Goal: Information Seeking & Learning: Find specific page/section

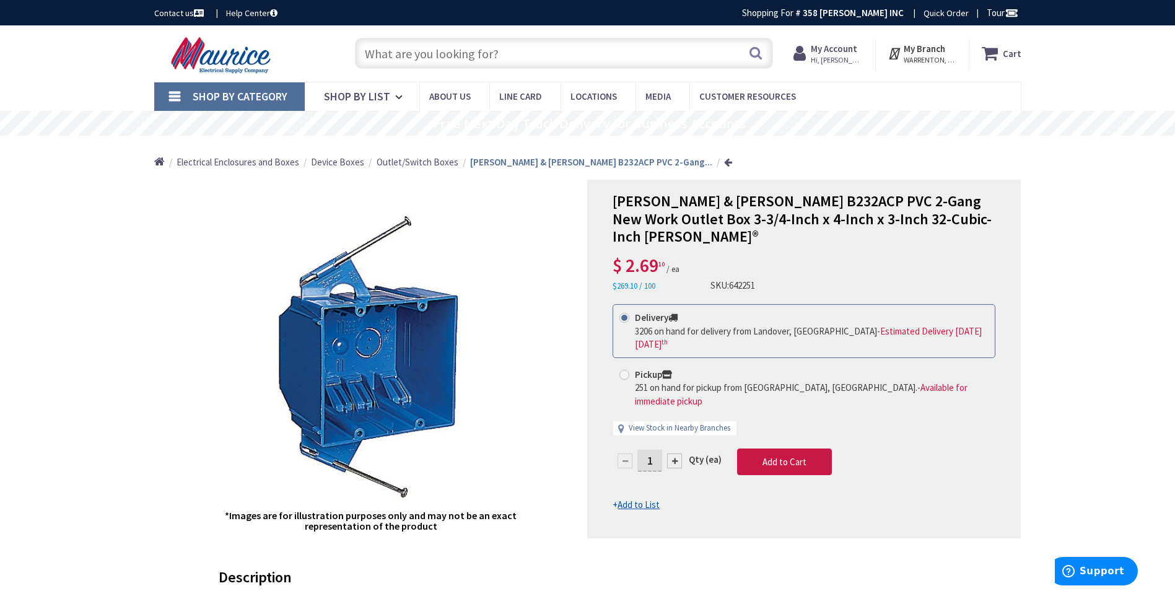
click at [731, 47] on input "text" at bounding box center [564, 53] width 418 height 31
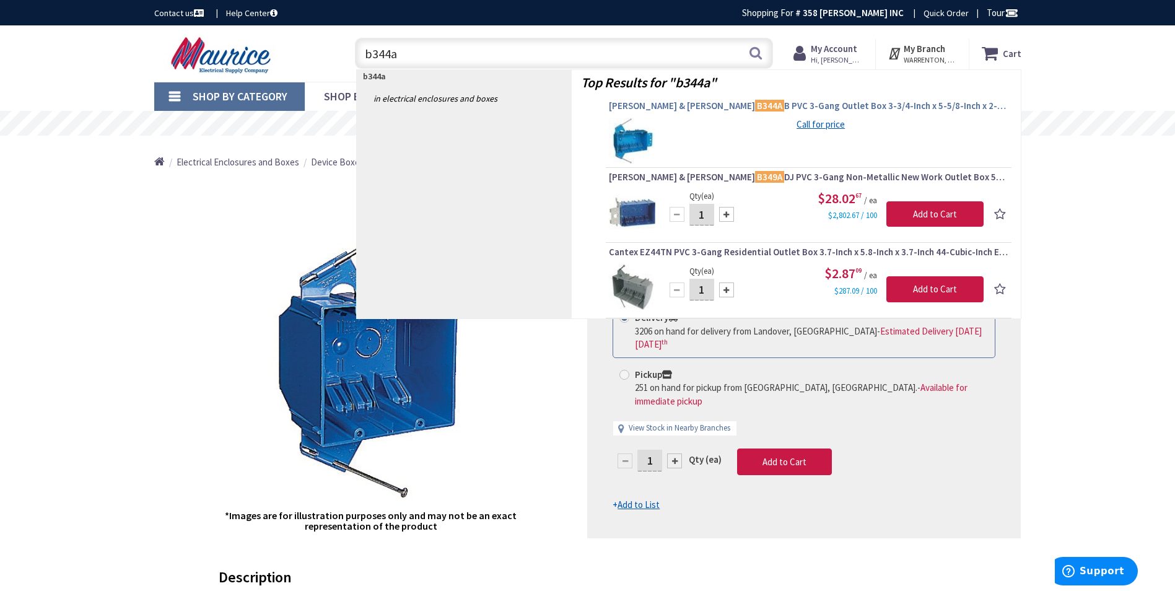
type input "b344a"
click at [765, 104] on span "Thomas & Betts B344A B PVC 3-Gang Outlet Box 3-3/4-Inch x 5-5/8-Inch x 2-11/16-…" at bounding box center [809, 106] width 400 height 12
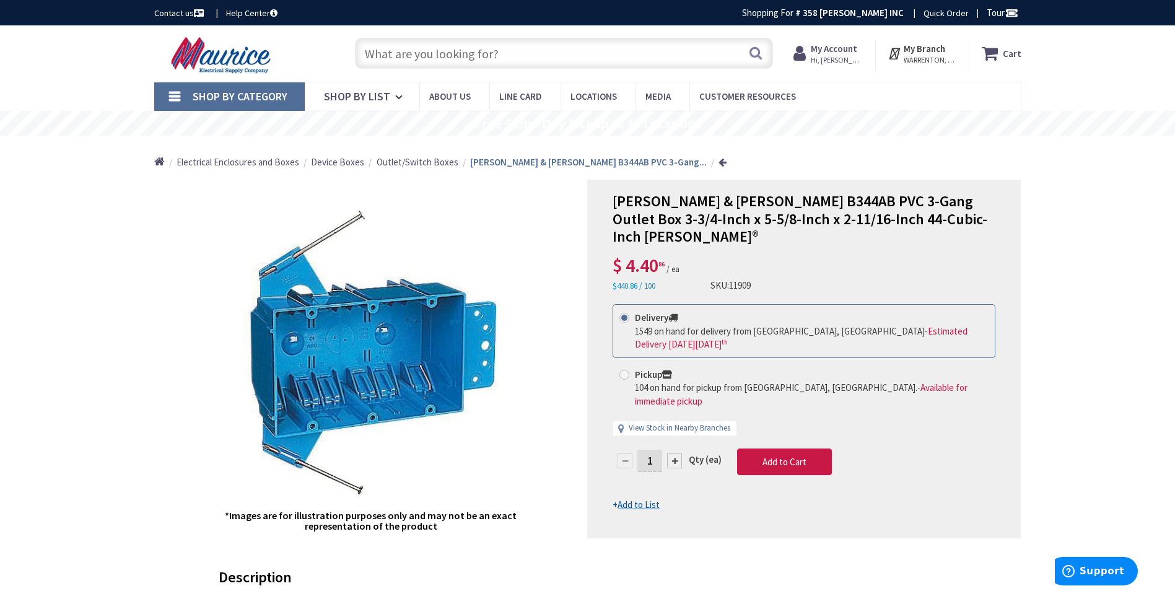
click at [448, 53] on input "text" at bounding box center [564, 53] width 418 height 31
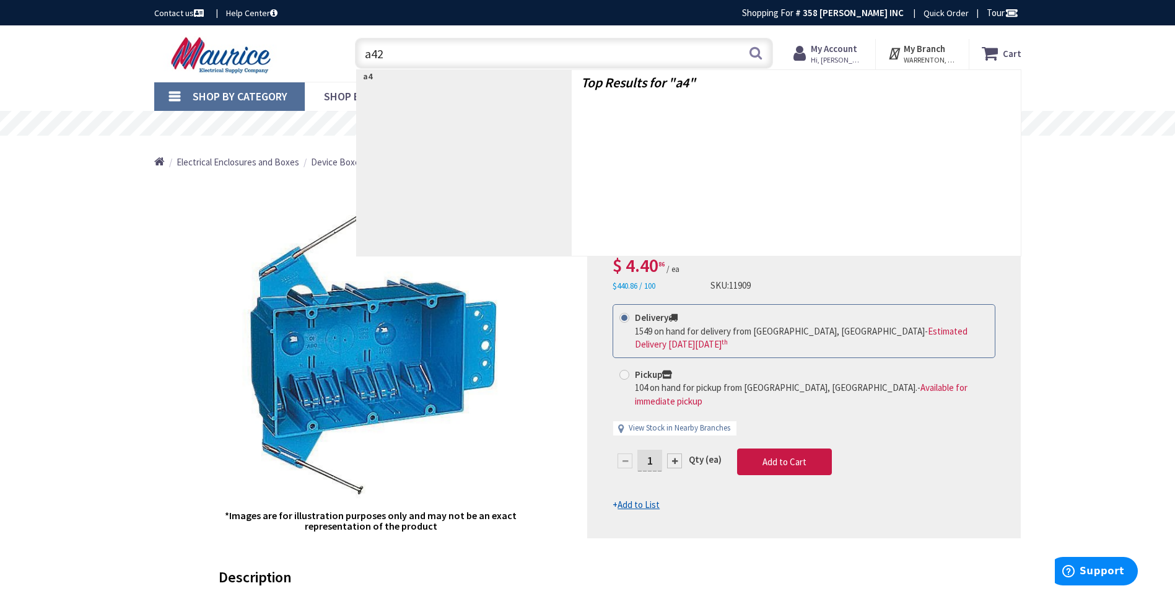
type input "a420"
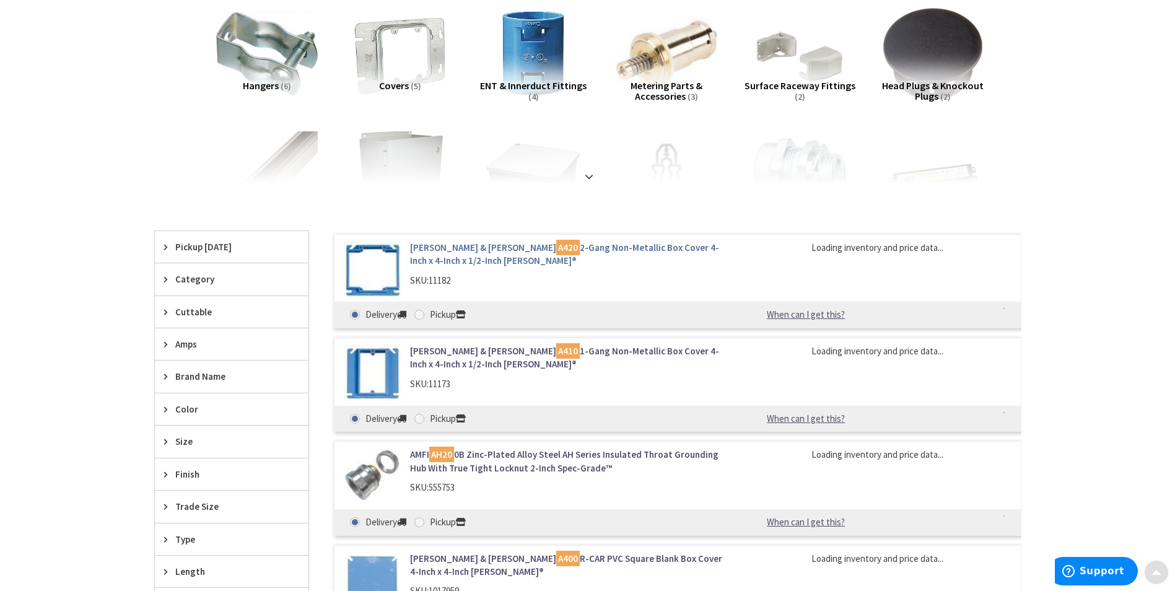
scroll to position [186, 0]
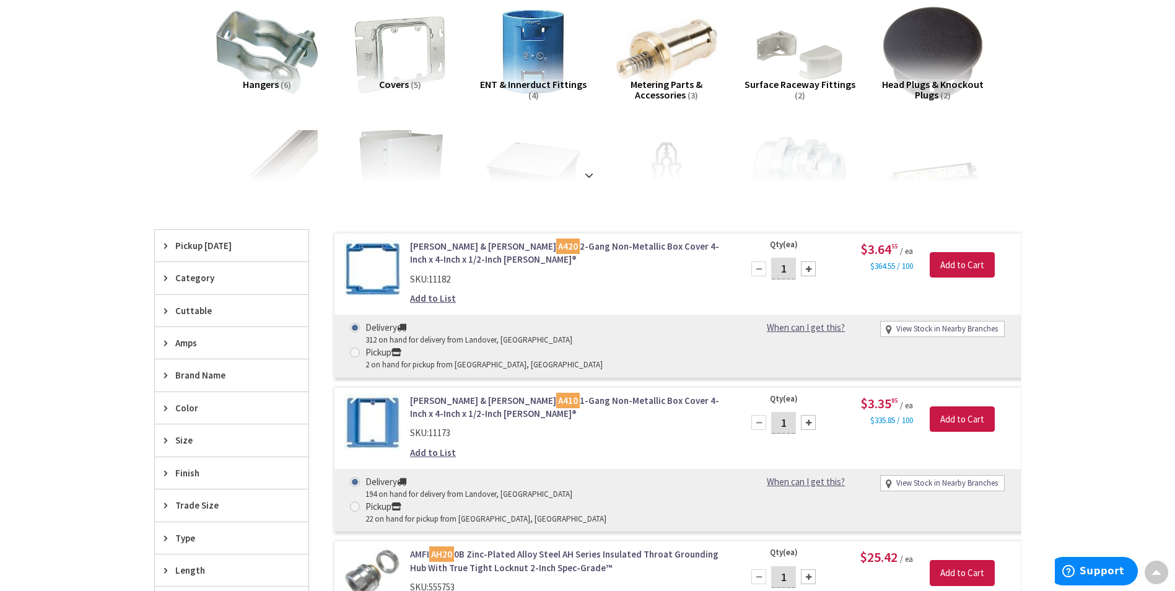
click at [560, 243] on link "Thomas & Betts A420 2-Gang Non-Metallic Box Cover 4-Inch x 4-Inch x 1/2-Inch Ca…" at bounding box center [567, 253] width 315 height 27
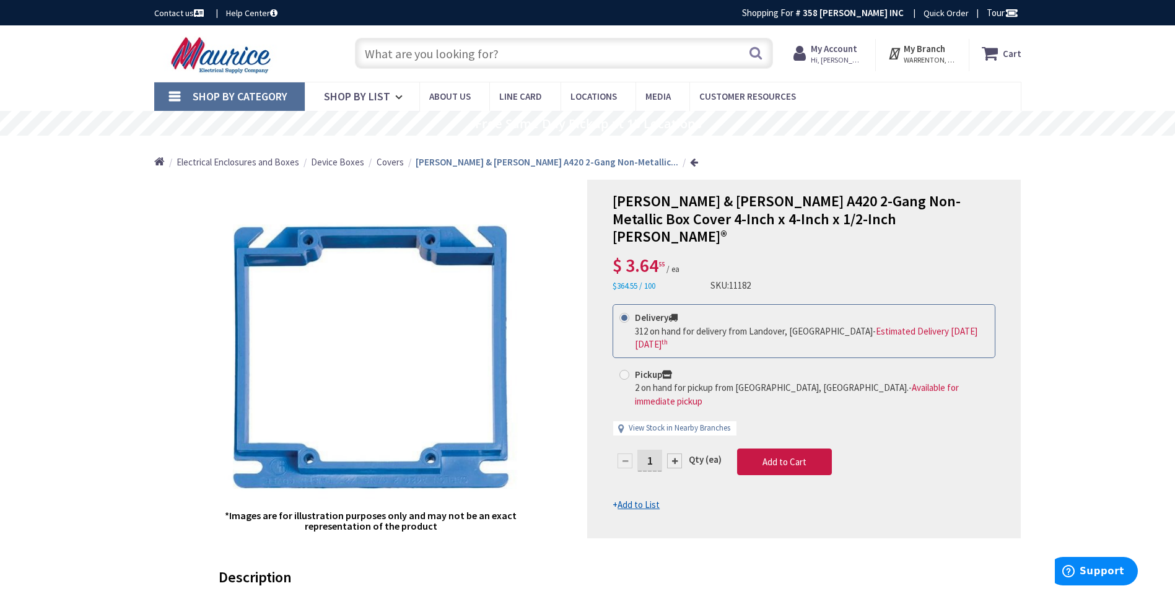
click at [664, 47] on input "text" at bounding box center [564, 53] width 418 height 31
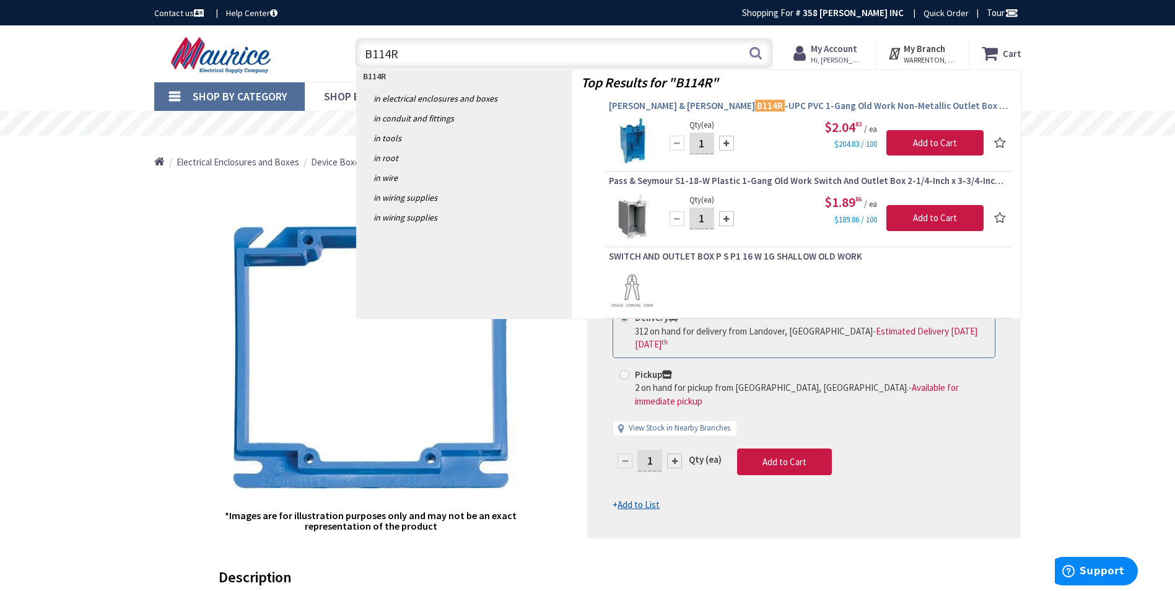
type input "B114R"
click at [787, 105] on span "Thomas & Betts B114R -UPC PVC 1-Gang Old Work Non-Metallic Outlet Box 4-1/8-Inc…" at bounding box center [809, 106] width 400 height 12
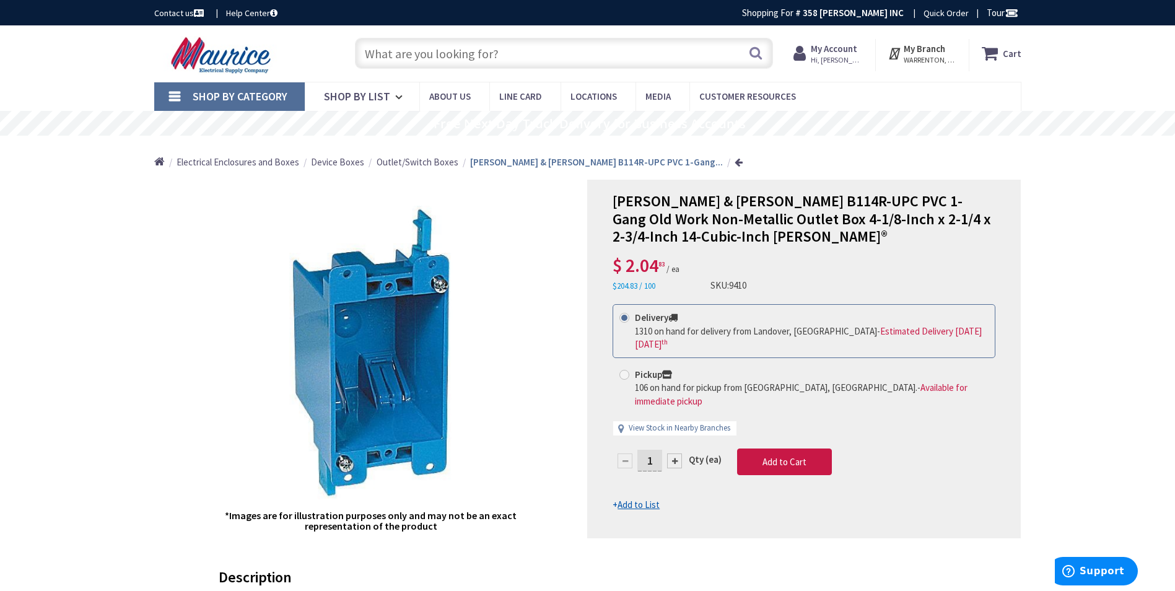
click at [636, 55] on input "text" at bounding box center [564, 53] width 418 height 31
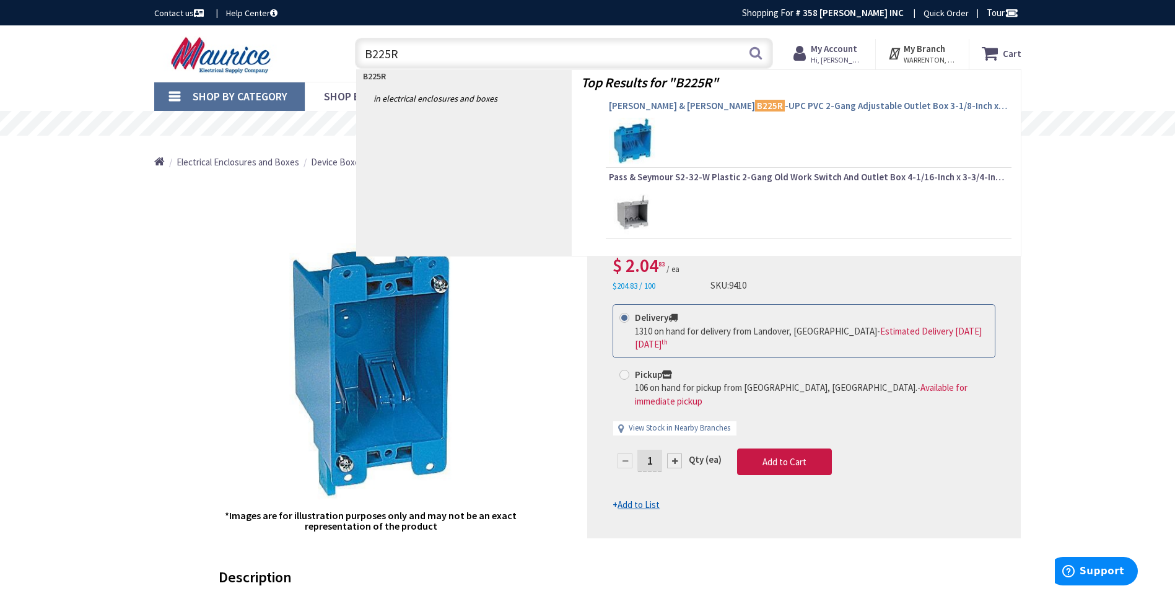
type input "B225R"
click at [757, 105] on span "Thomas & Betts B225R -UPC PVC 2-Gang Adjustable Outlet Box 3-1/8-Inch x 3-15/16…" at bounding box center [809, 106] width 400 height 12
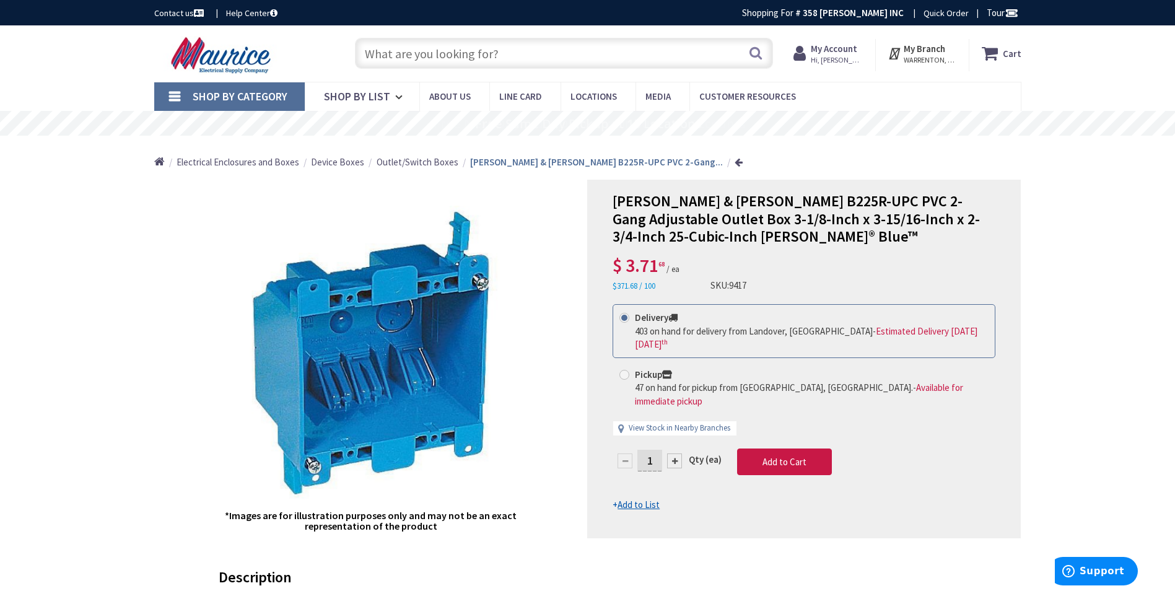
click at [637, 49] on input "text" at bounding box center [564, 53] width 418 height 31
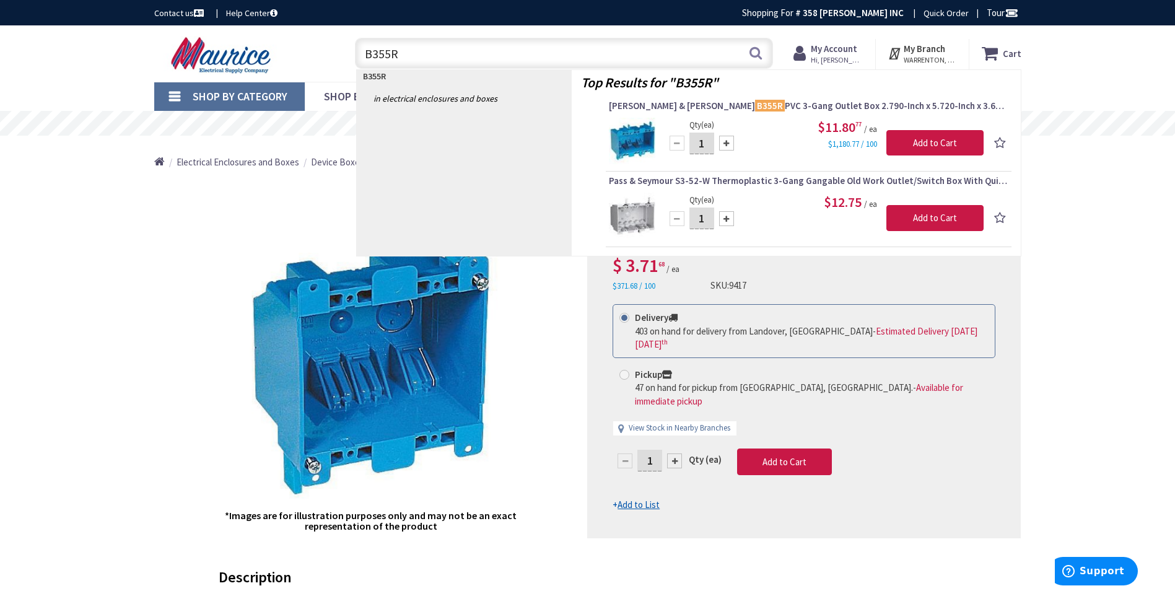
click at [618, 59] on input "B355R" at bounding box center [564, 53] width 418 height 31
click at [379, 50] on input "B355R" at bounding box center [564, 53] width 418 height 31
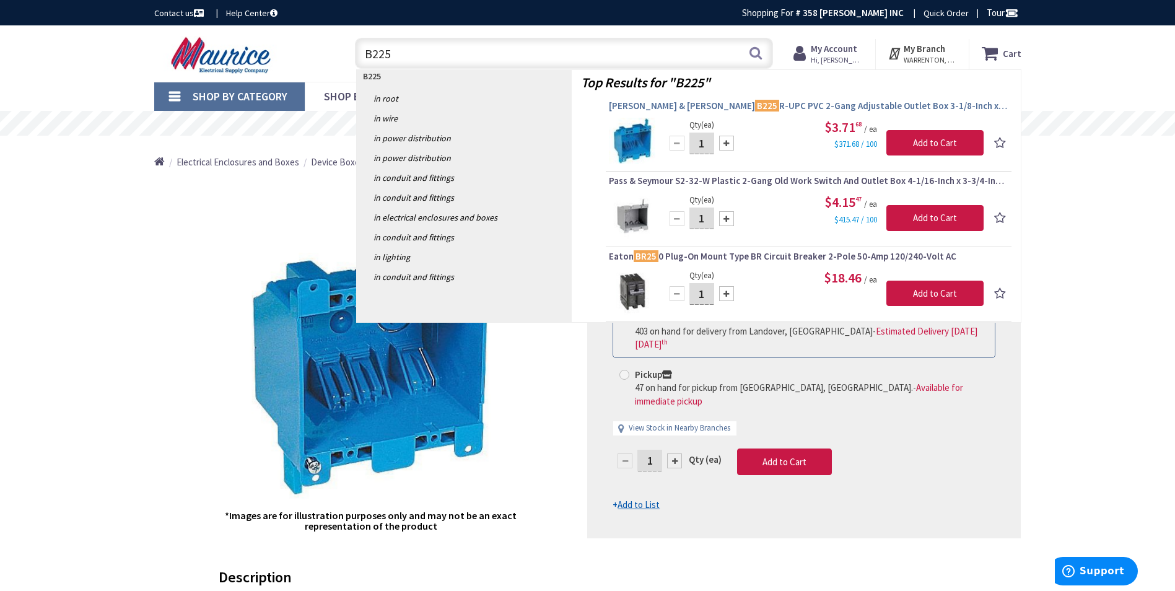
type input "B225"
click at [817, 105] on span "Thomas & Betts B225 R-UPC PVC 2-Gang Adjustable Outlet Box 3-1/8-Inch x 3-15/16…" at bounding box center [809, 106] width 400 height 12
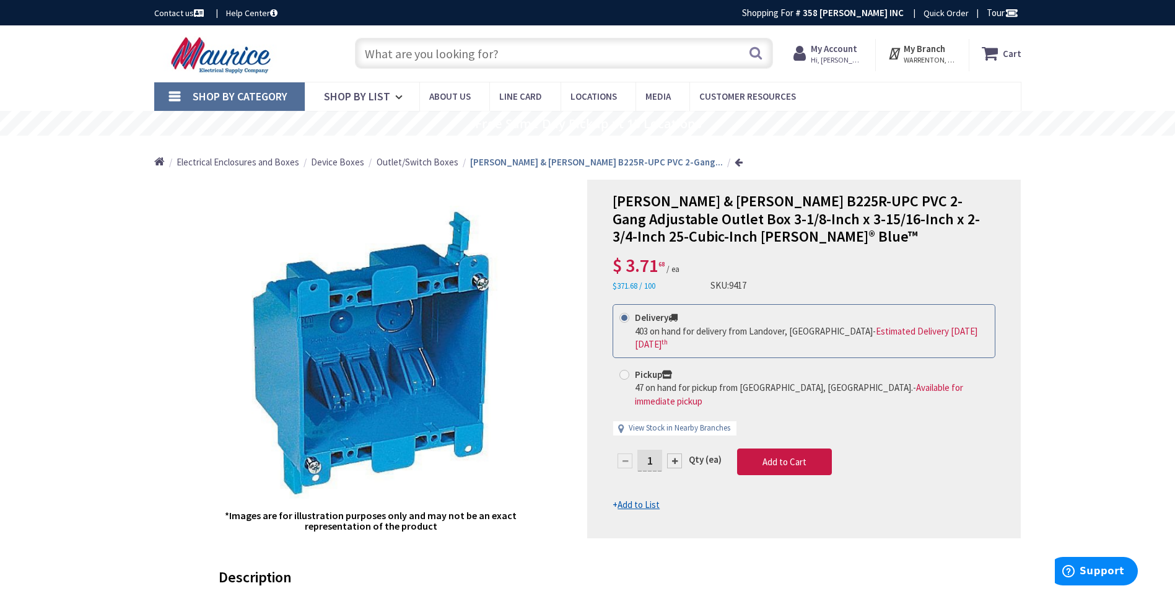
click at [478, 56] on input "text" at bounding box center [564, 53] width 418 height 31
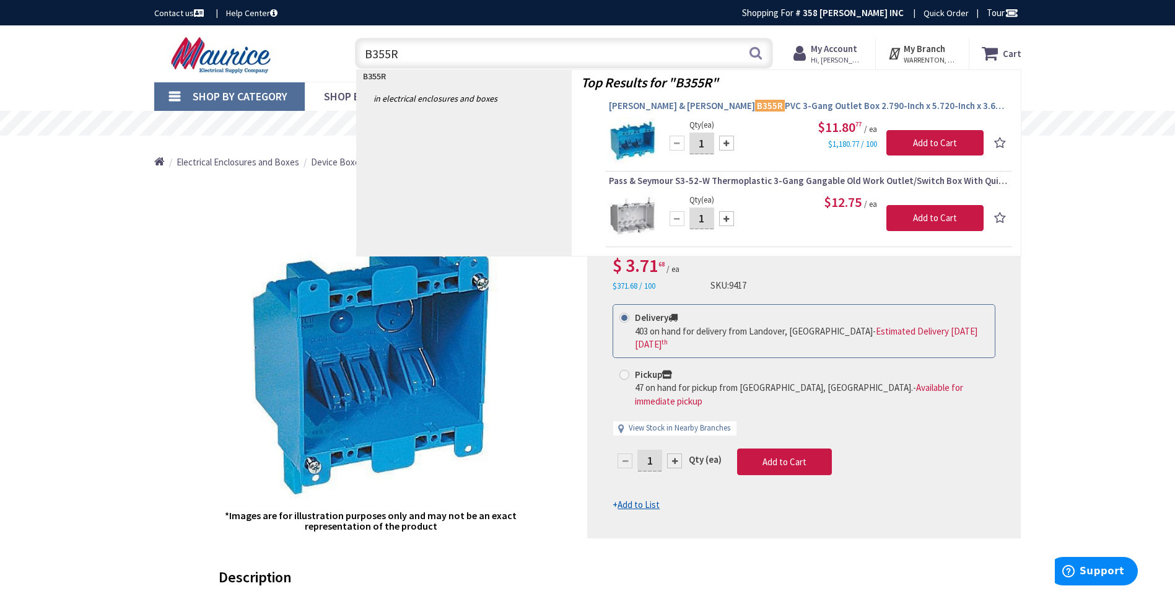
type input "B355R"
click at [733, 107] on span "Thomas & Betts B355R PVC 3-Gang Outlet Box 2.790-Inch x 5.720-Inch x 3.690-Inch…" at bounding box center [809, 106] width 400 height 12
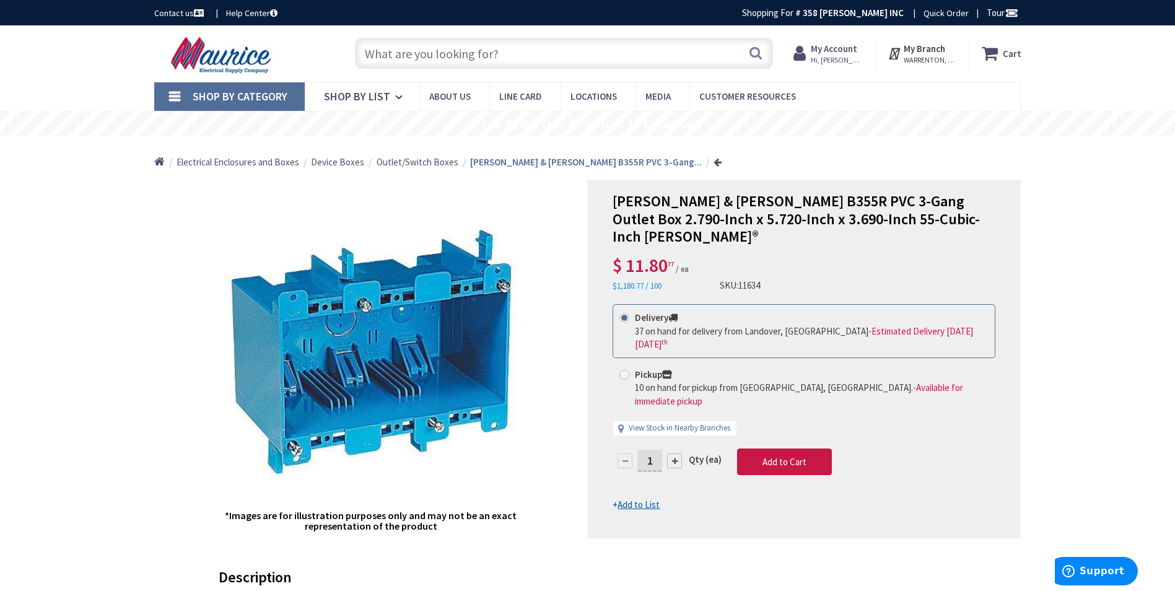
click at [604, 35] on div "Search" at bounding box center [561, 53] width 424 height 40
click at [608, 46] on input "text" at bounding box center [564, 53] width 418 height 31
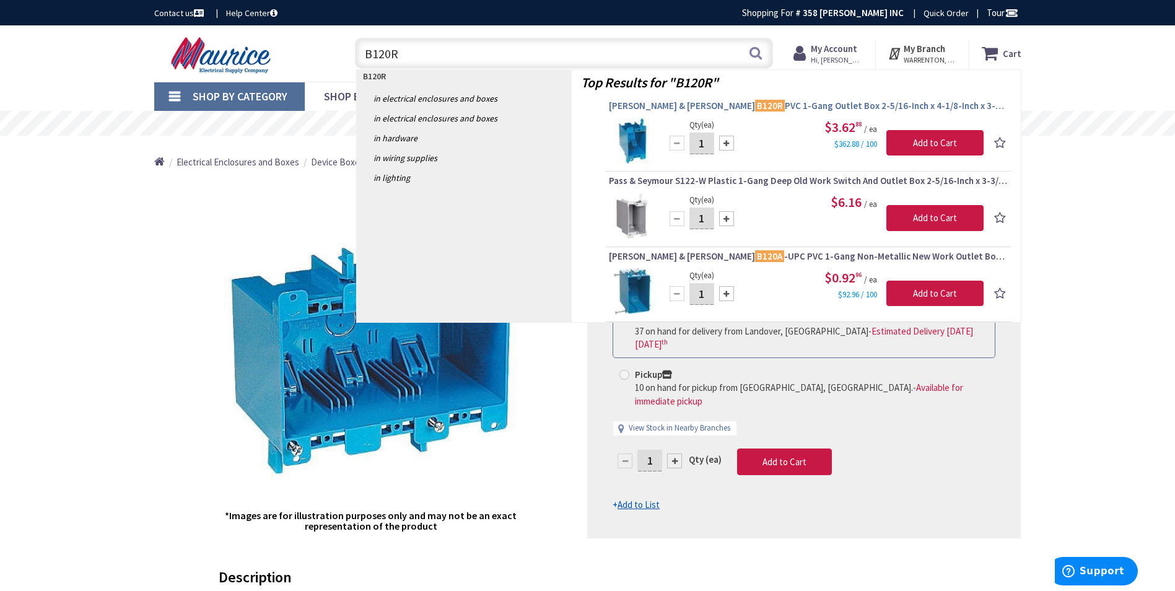
type input "B120R"
click at [751, 107] on span "Thomas & Betts B120R PVC 1-Gang Outlet Box 2-5/16-Inch x 4-1/8-Inch x 3-5/8-Inc…" at bounding box center [809, 106] width 400 height 12
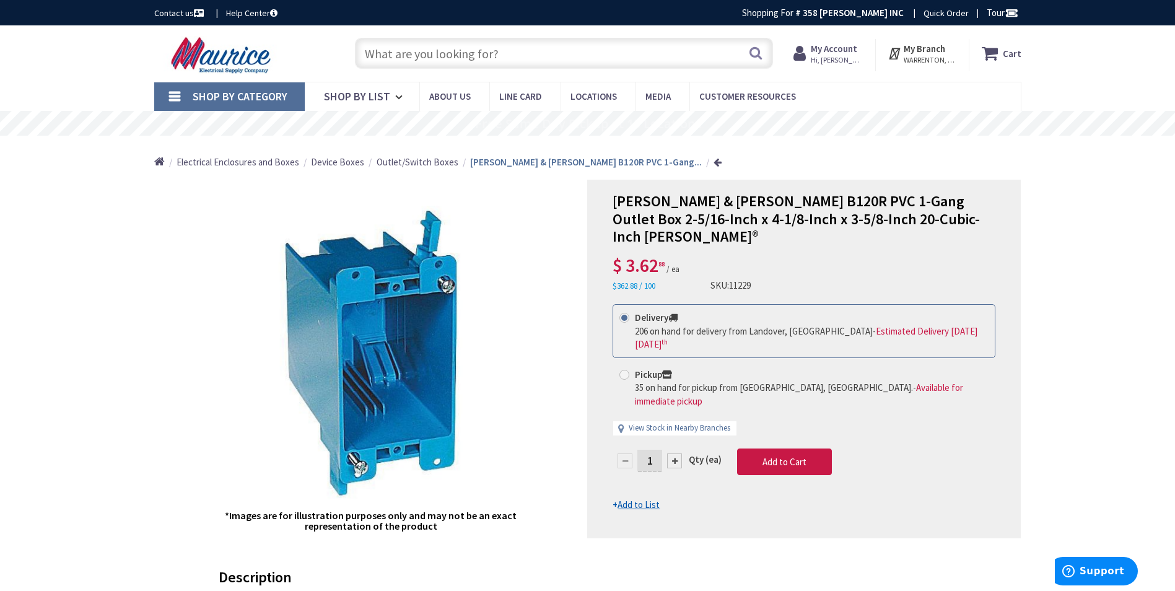
click at [555, 46] on input "text" at bounding box center [564, 53] width 418 height 31
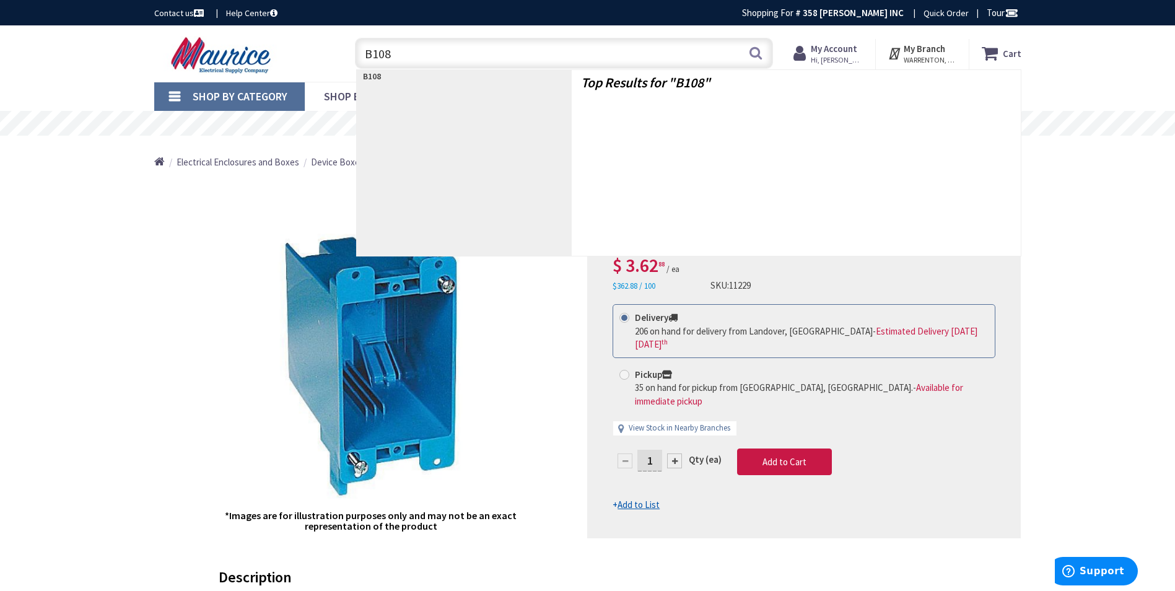
type input "B108B"
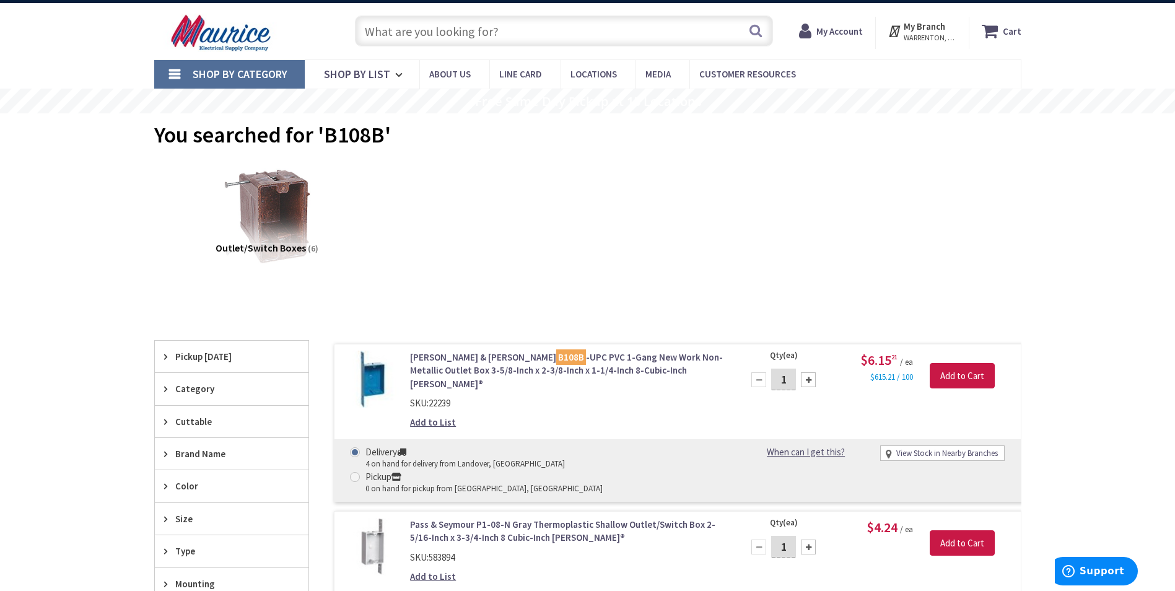
scroll to position [62, 0]
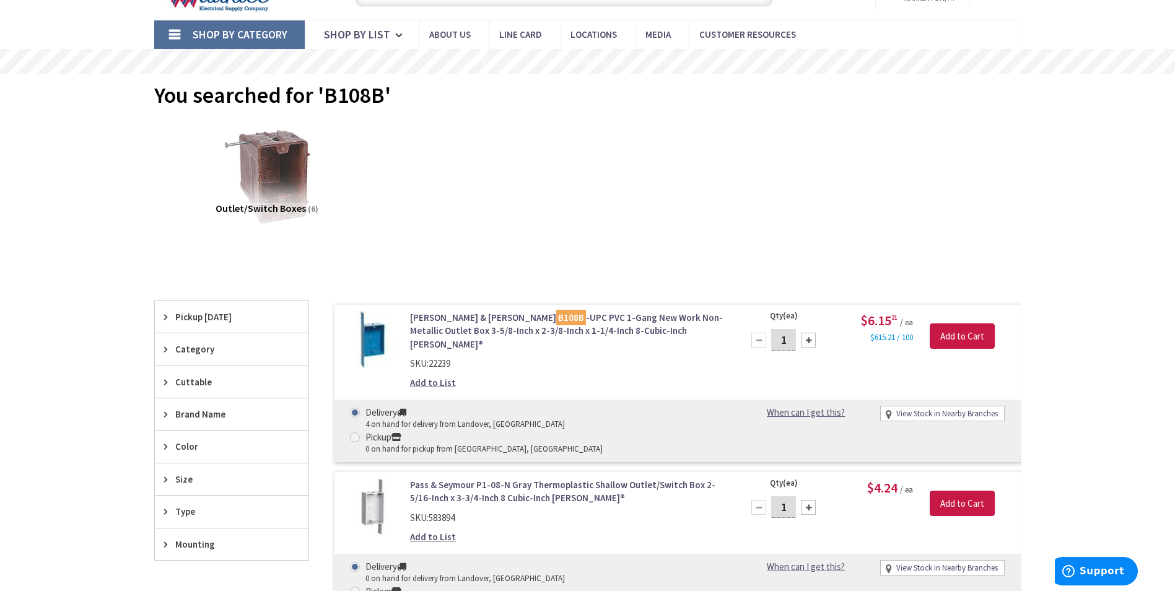
click at [564, 322] on link "Thomas & Betts B108B -UPC PVC 1-Gang New Work Non-Metallic Outlet Box 3-5/8-Inc…" at bounding box center [567, 331] width 315 height 40
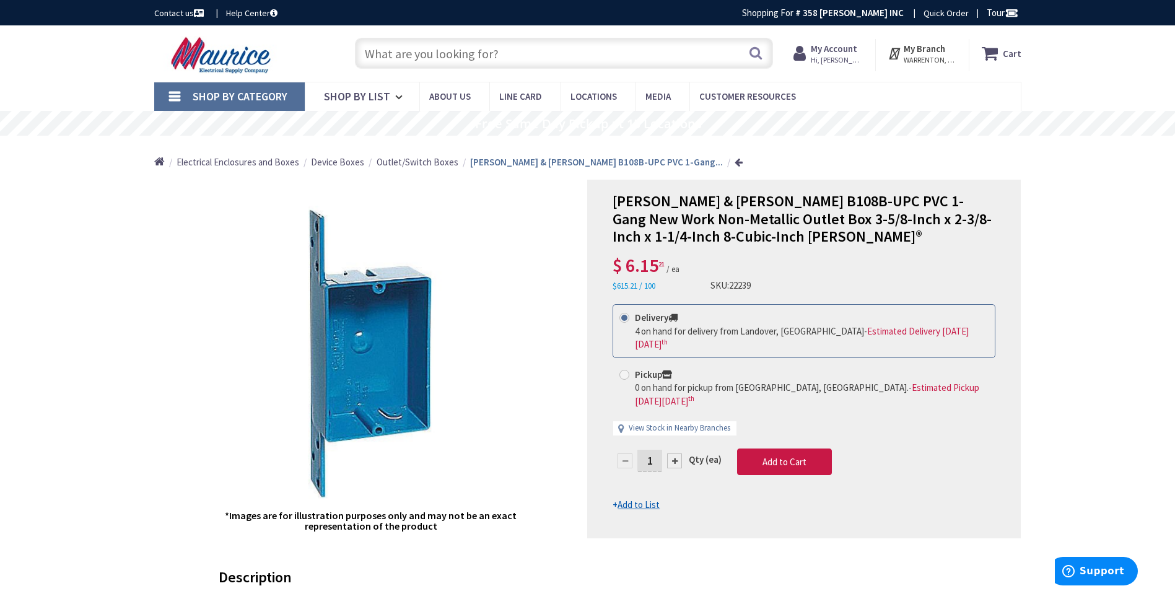
click at [485, 38] on div "Search" at bounding box center [561, 53] width 424 height 40
click at [485, 43] on input "text" at bounding box center [564, 53] width 418 height 31
click at [485, 50] on input "text" at bounding box center [564, 53] width 418 height 31
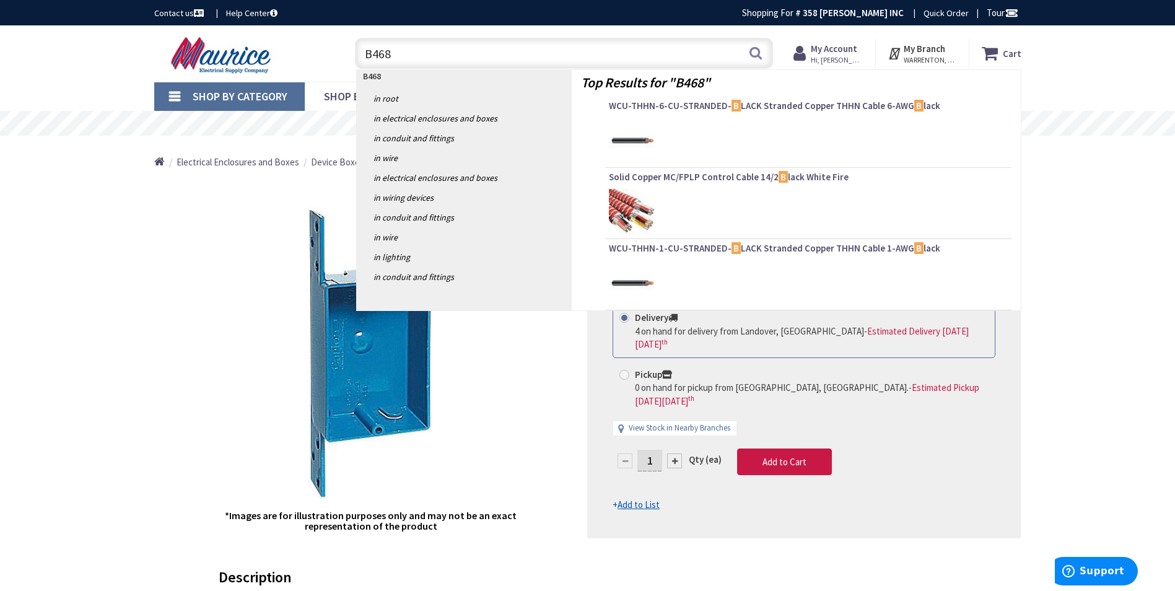
type input "B468R"
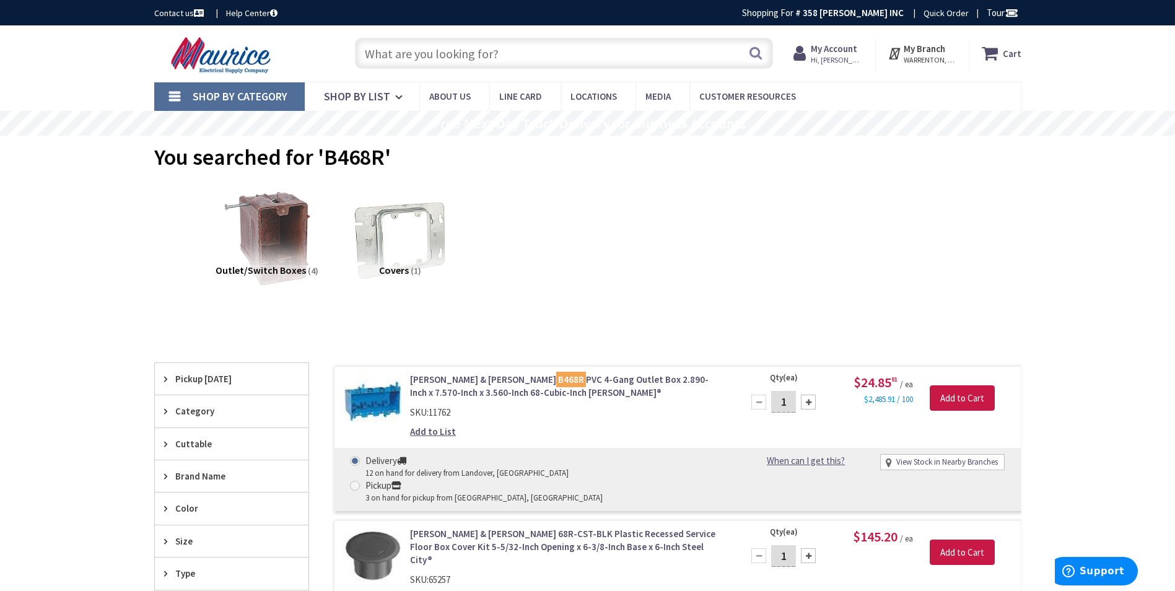
click at [623, 58] on input "text" at bounding box center [564, 53] width 418 height 31
click at [455, 52] on input "text" at bounding box center [564, 53] width 418 height 31
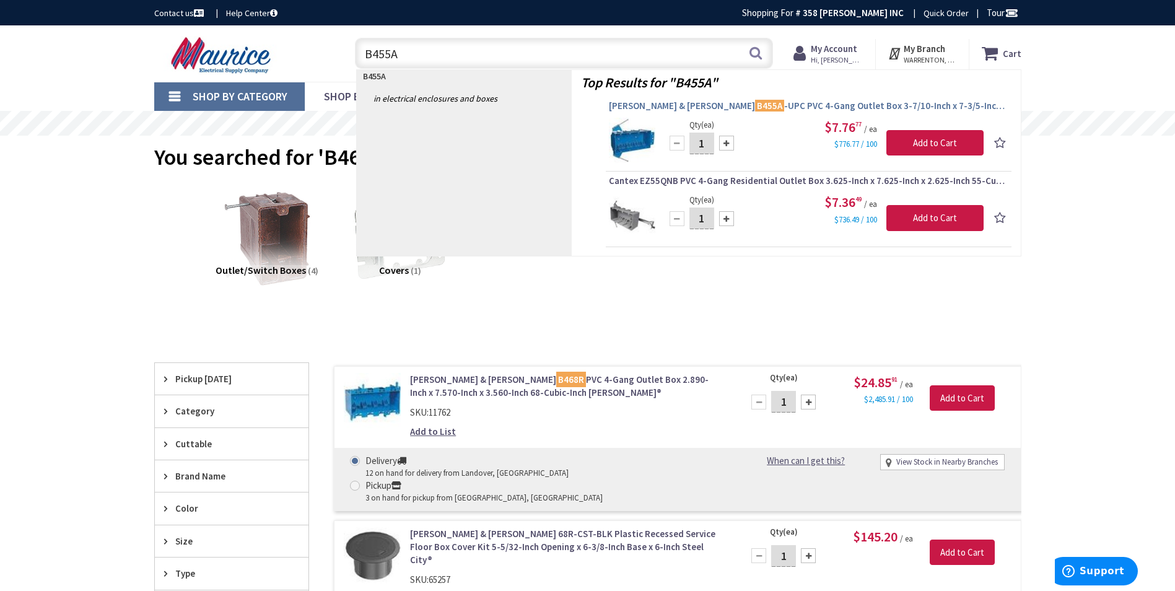
type input "B455A"
click at [717, 107] on span "Thomas & Betts B455A -UPC PVC 4-Gang Outlet Box 3-7/10-Inch x 7-3/5-Inch x 2-1/…" at bounding box center [809, 106] width 400 height 12
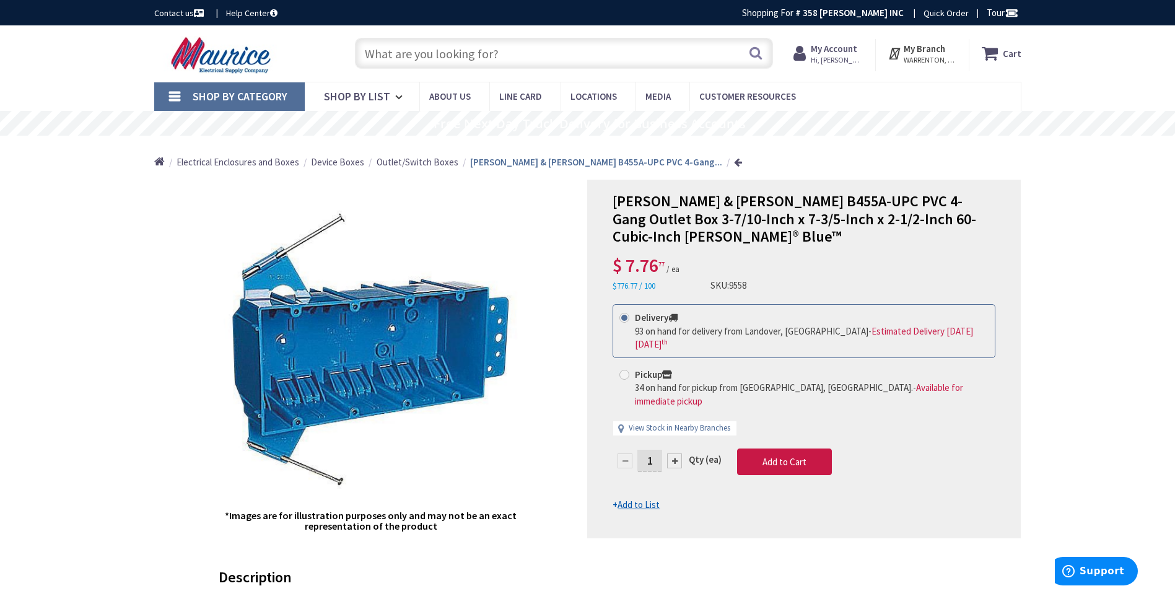
click at [603, 46] on input "text" at bounding box center [564, 53] width 418 height 31
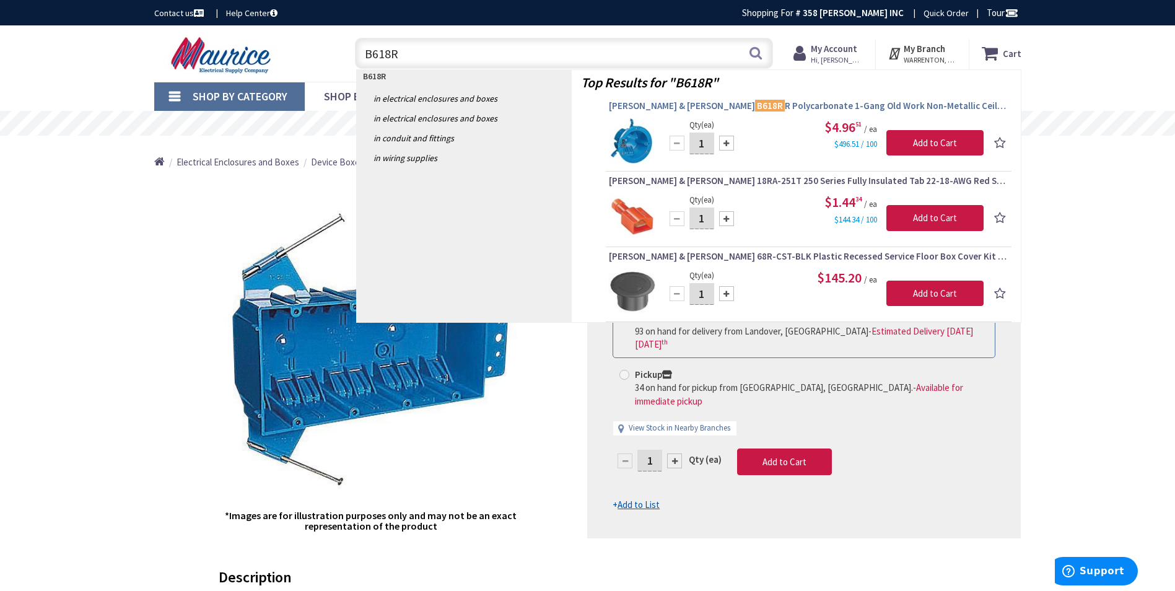
type input "B618R"
click at [717, 103] on span "[PERSON_NAME] & [PERSON_NAME] B618R R Polycarbonate 1-Gang Old Work Non-Metalli…" at bounding box center [809, 106] width 400 height 12
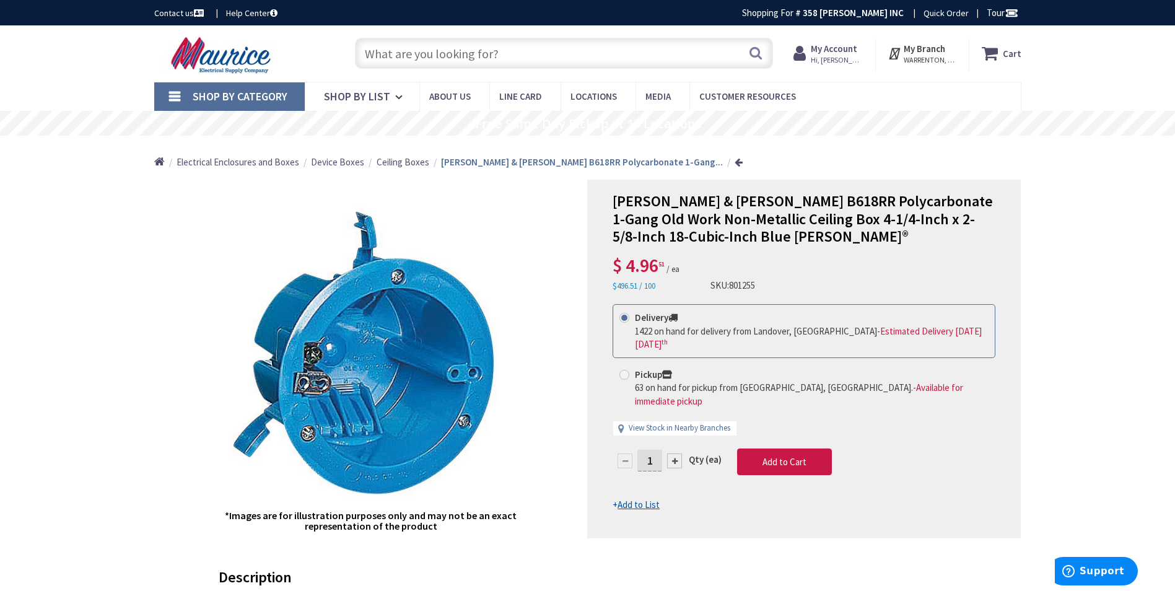
click at [587, 64] on input "text" at bounding box center [564, 53] width 418 height 31
type input "B520A"
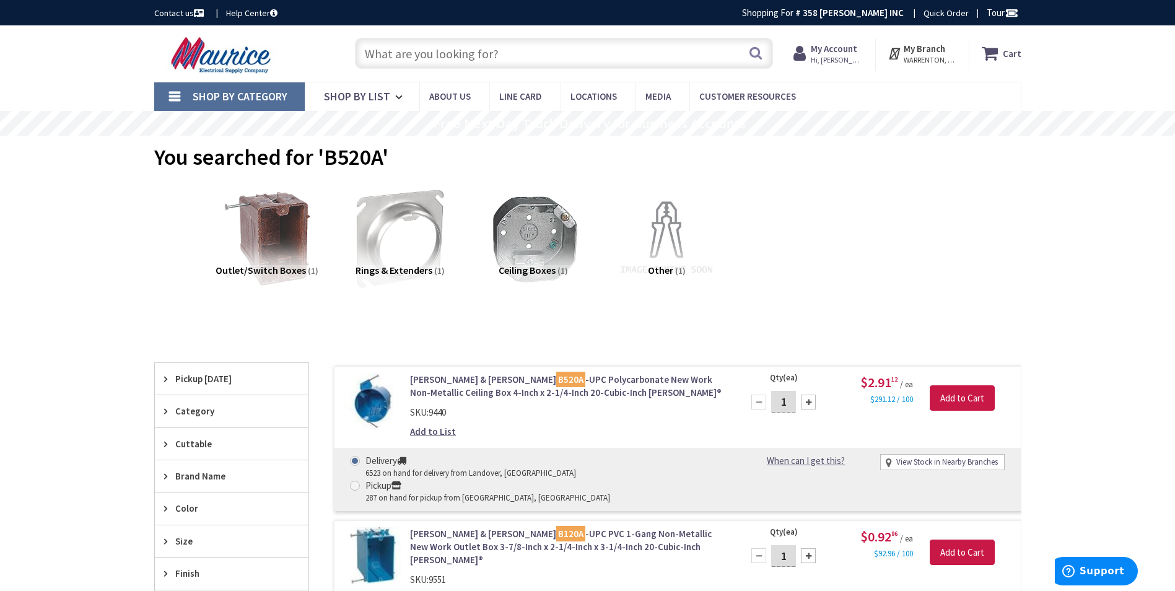
click at [521, 381] on link "Thomas & Betts B520A -UPC Polycarbonate New Work Non-Metallic Ceiling Box 4-Inc…" at bounding box center [567, 386] width 315 height 27
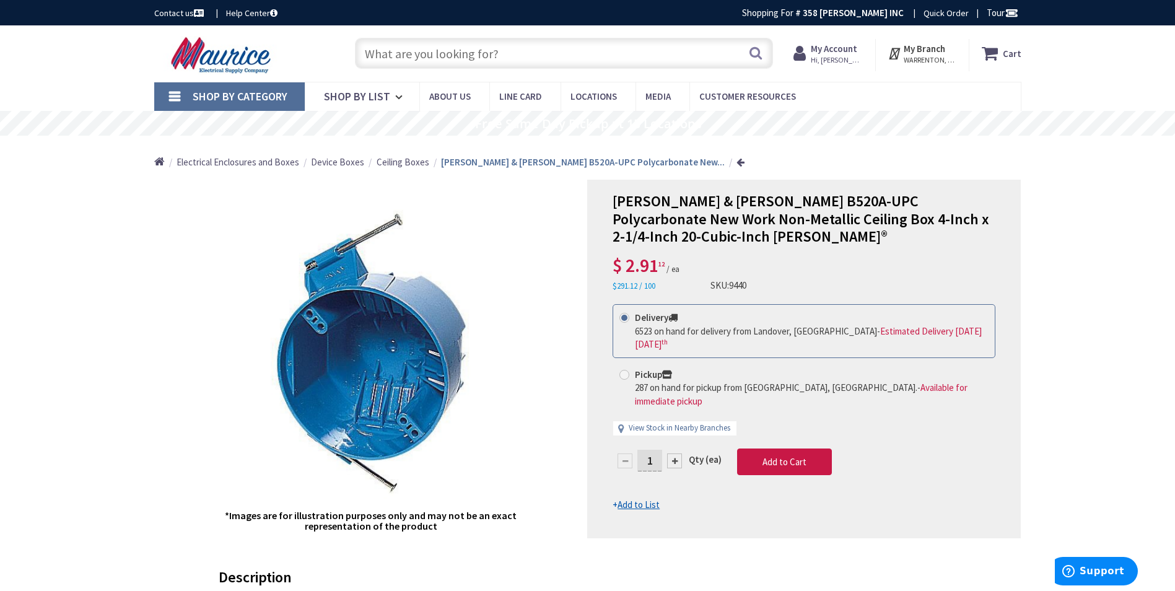
click at [497, 56] on input "text" at bounding box center [564, 53] width 418 height 31
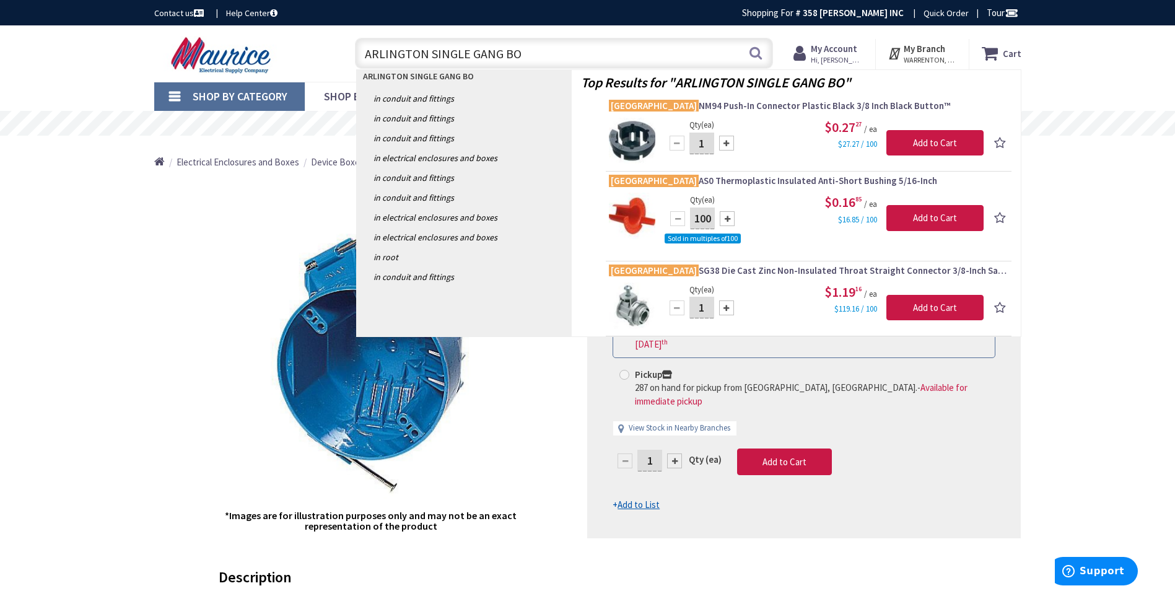
type input "ARLINGTON SINGLE GANG BOX"
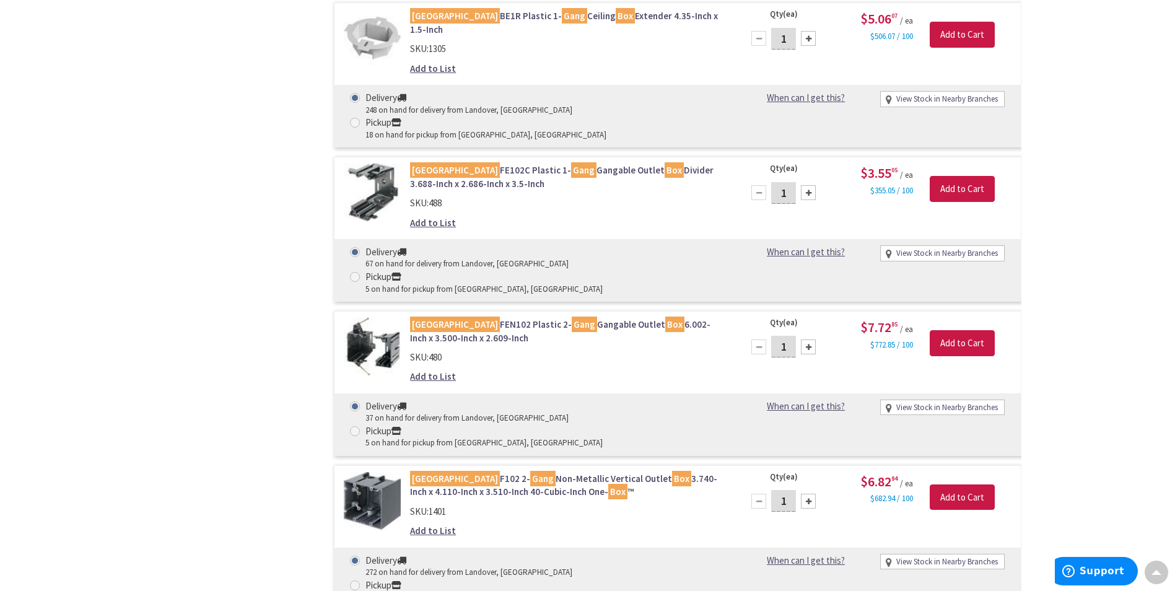
scroll to position [2355, 0]
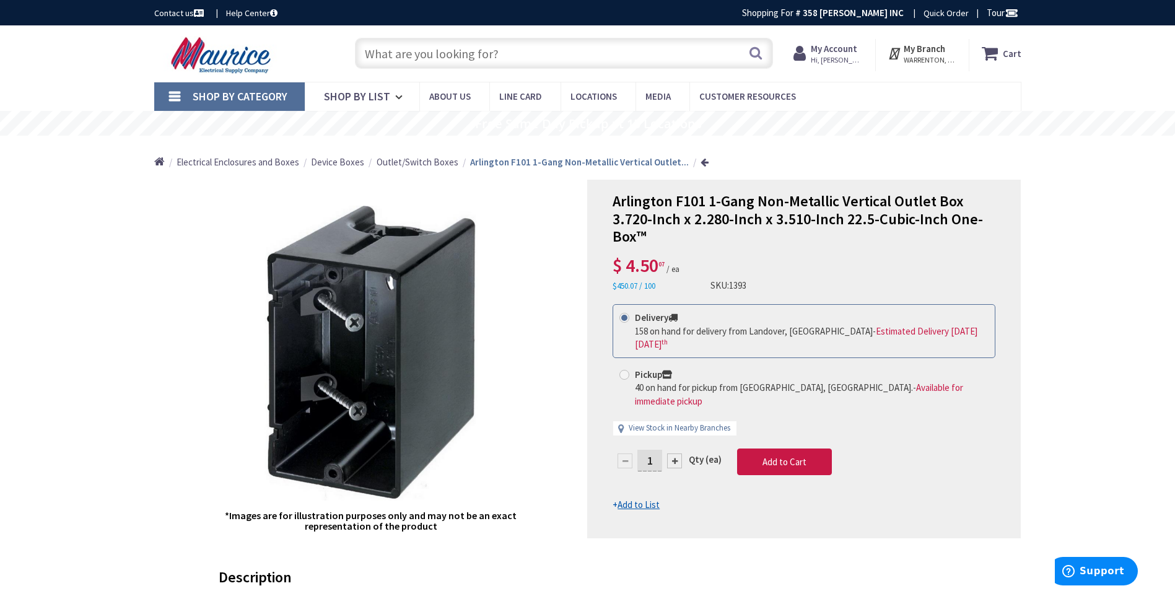
click at [620, 44] on input "text" at bounding box center [564, 53] width 418 height 31
type input "F102"
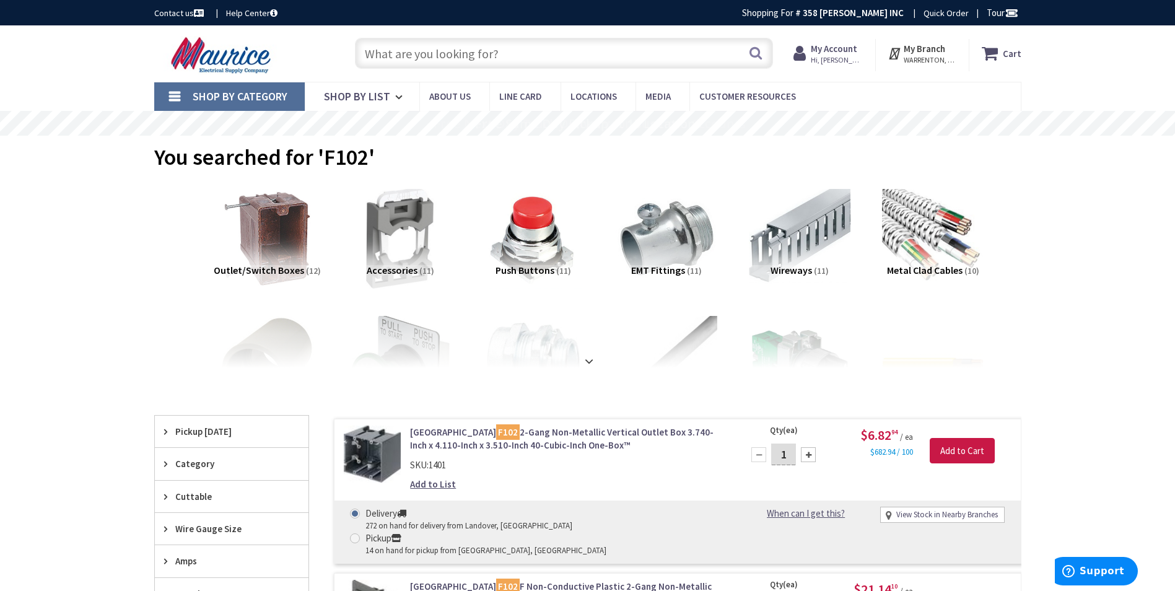
click at [496, 429] on mark "F102" at bounding box center [508, 431] width 24 height 15
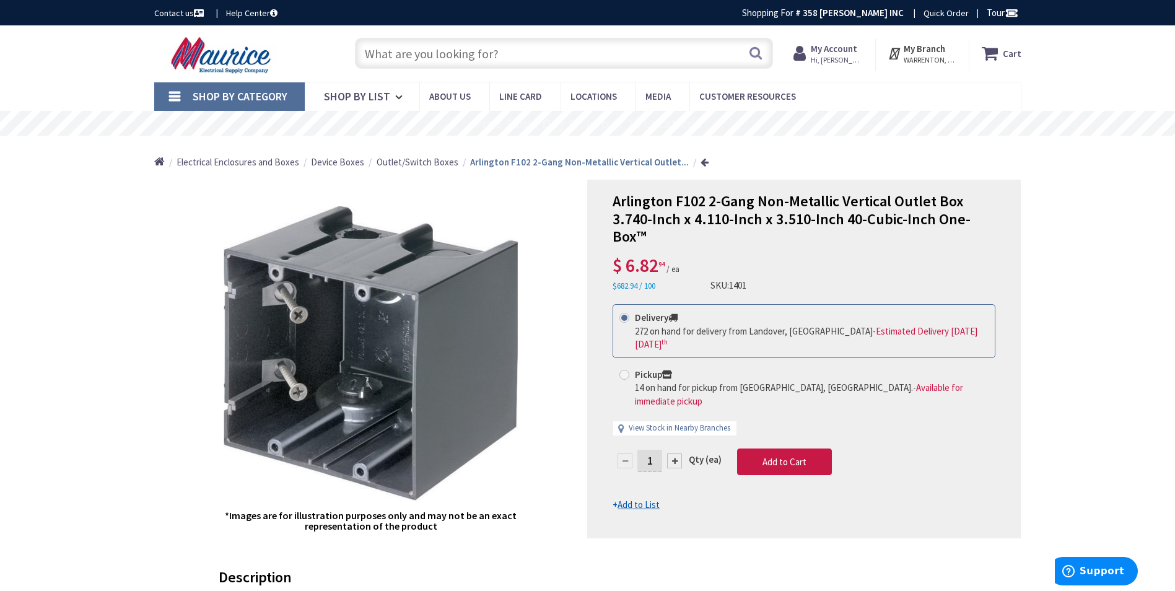
drag, startPoint x: 501, startPoint y: 20, endPoint x: 503, endPoint y: 33, distance: 13.8
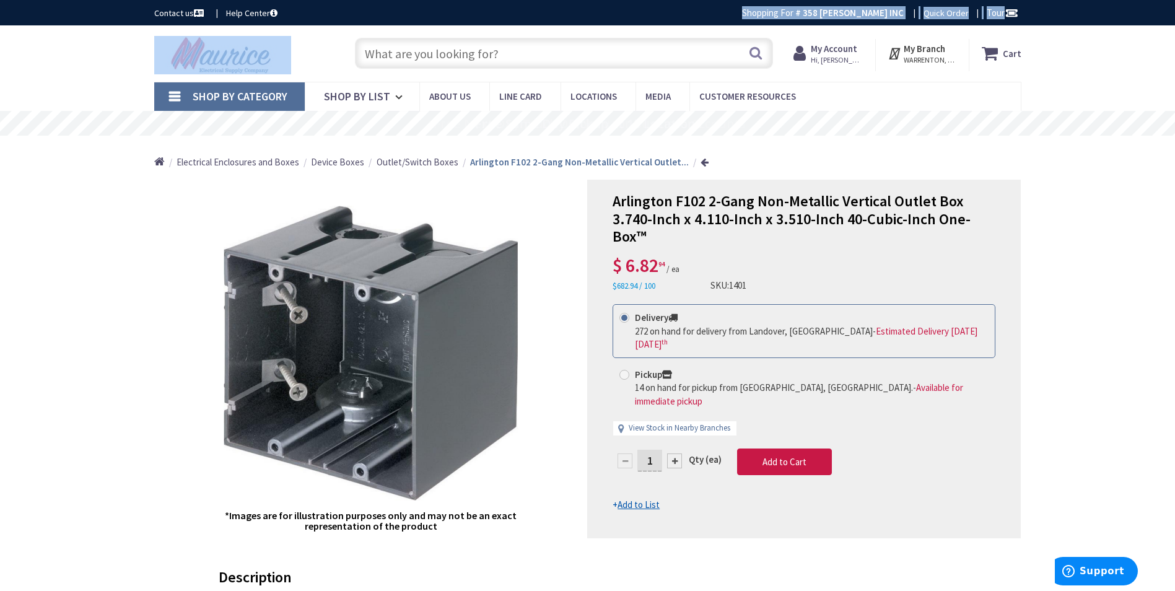
drag, startPoint x: 503, startPoint y: 33, endPoint x: 503, endPoint y: 41, distance: 7.4
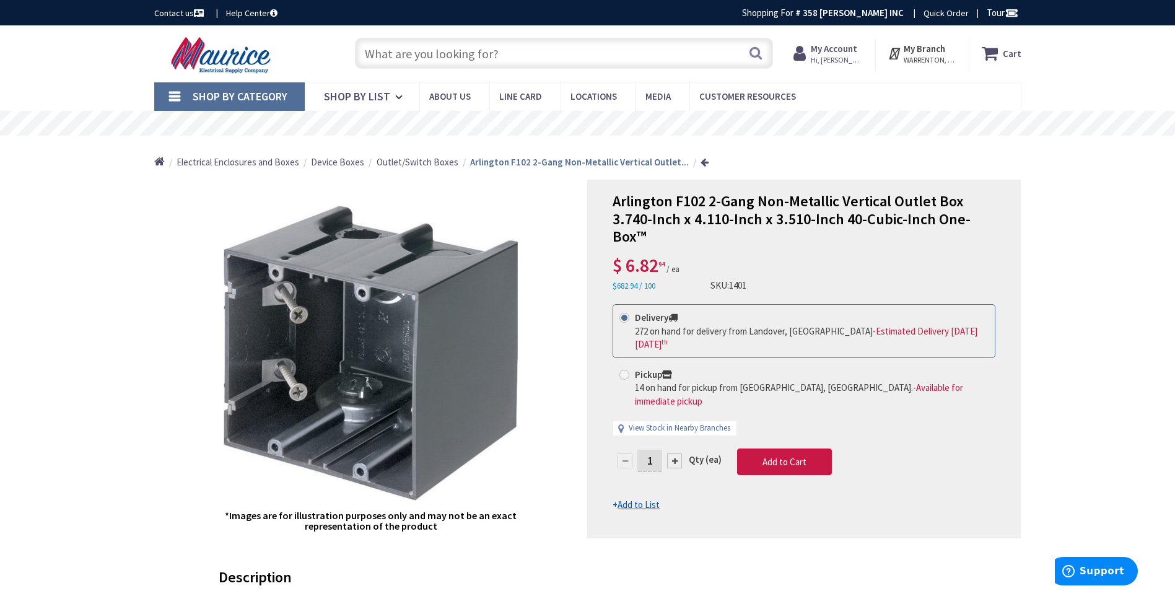
click at [503, 41] on input "text" at bounding box center [564, 53] width 418 height 31
click at [499, 48] on input "text" at bounding box center [564, 53] width 418 height 31
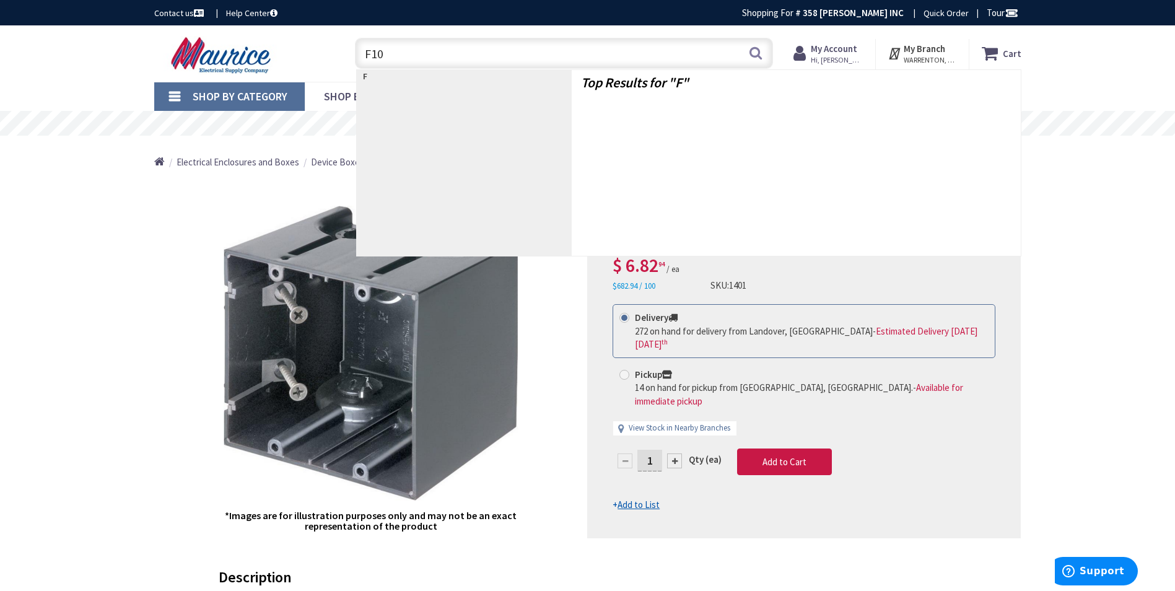
type input "F103"
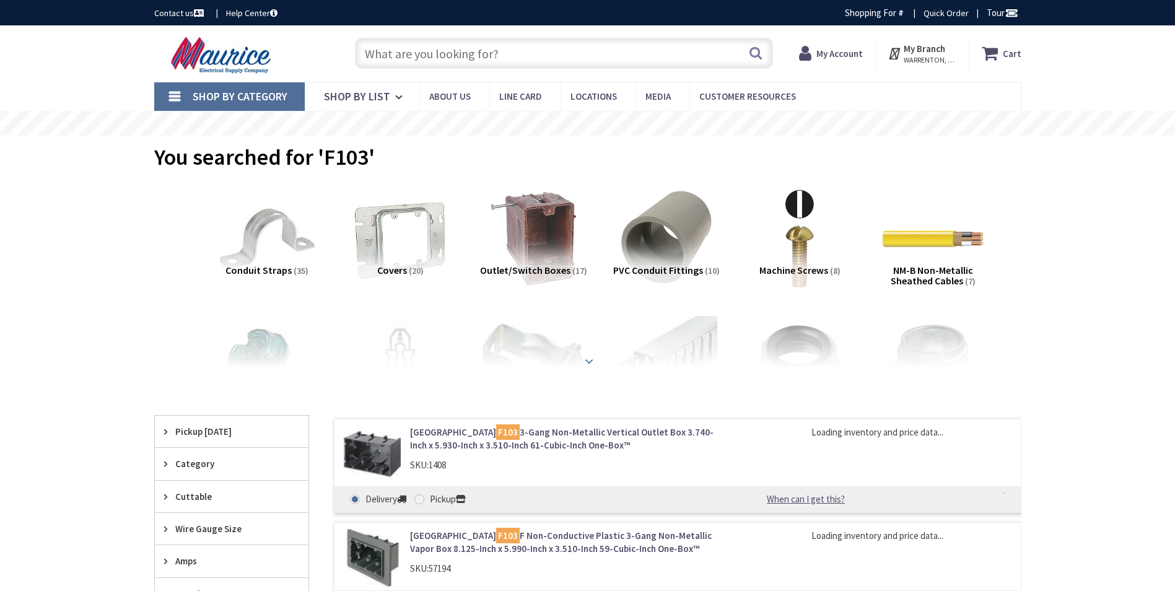
scroll to position [4, 0]
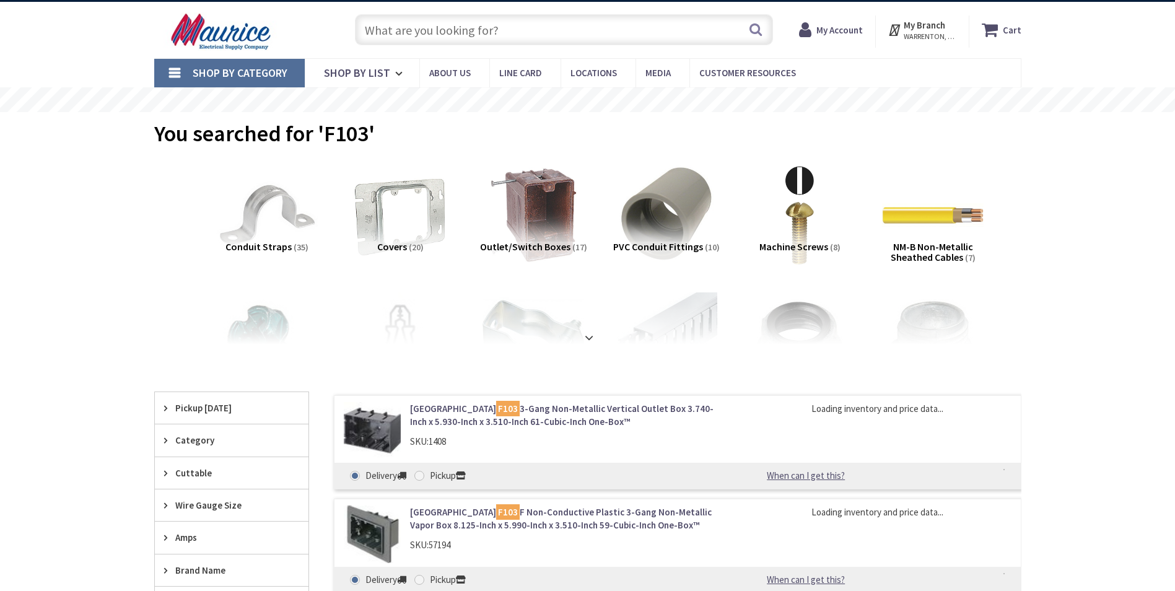
click at [511, 376] on div "Clear all" at bounding box center [587, 380] width 867 height 23
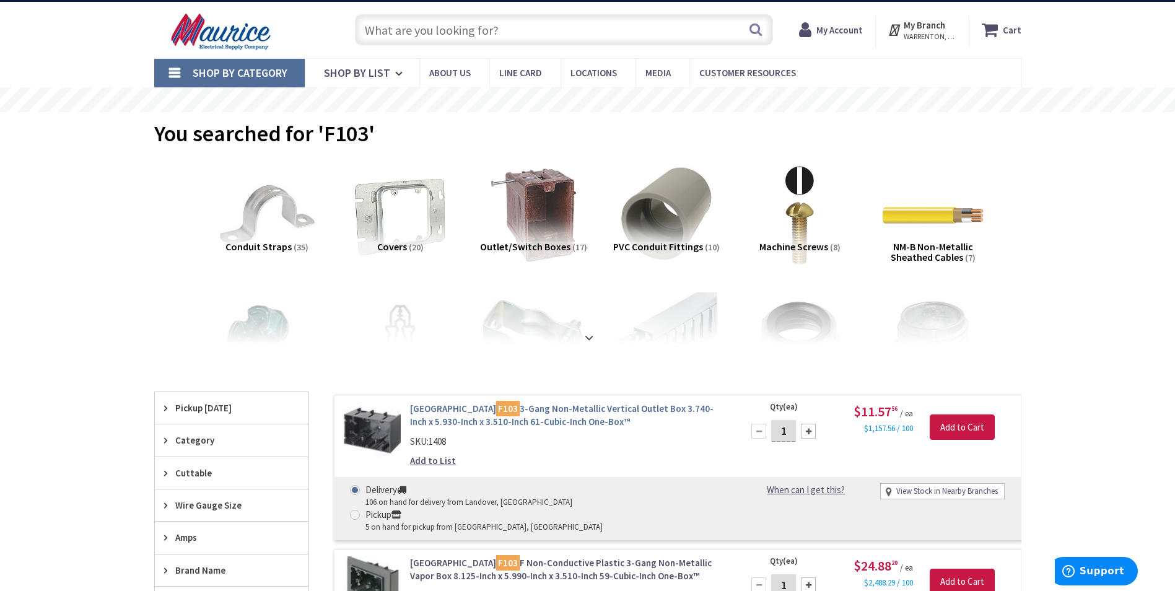
scroll to position [0, 0]
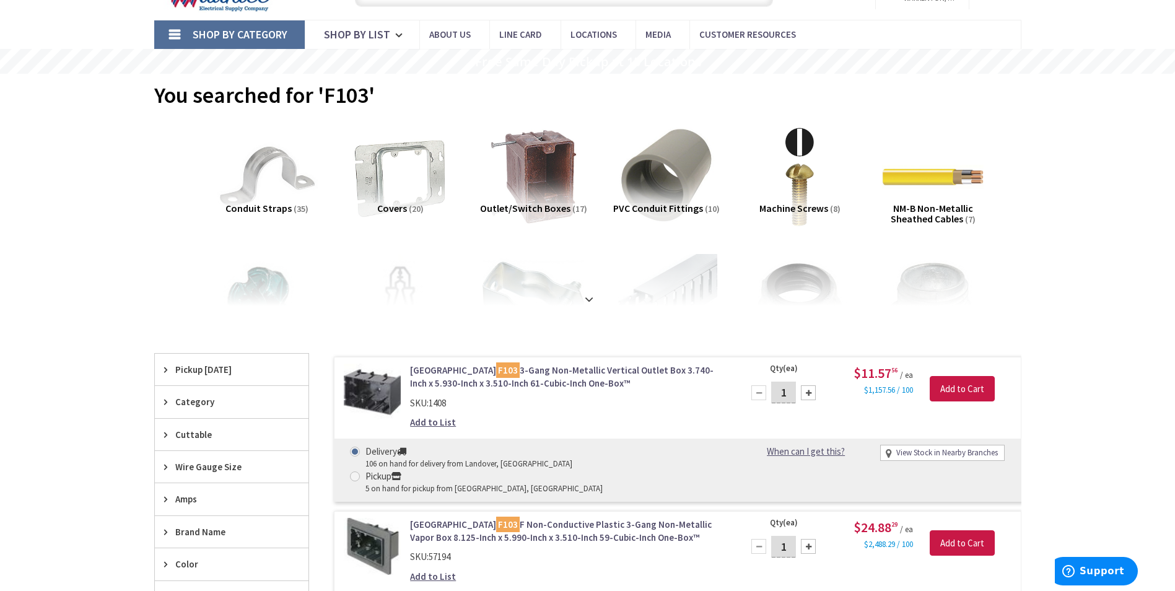
click at [506, 369] on link "Arlington F103 3-Gang Non-Metallic Vertical Outlet Box 3.740-Inch x 5.930-Inch …" at bounding box center [567, 377] width 315 height 27
click at [543, 380] on link "Arlington F103 3-Gang Non-Metallic Vertical Outlet Box 3.740-Inch x 5.930-Inch …" at bounding box center [567, 377] width 315 height 27
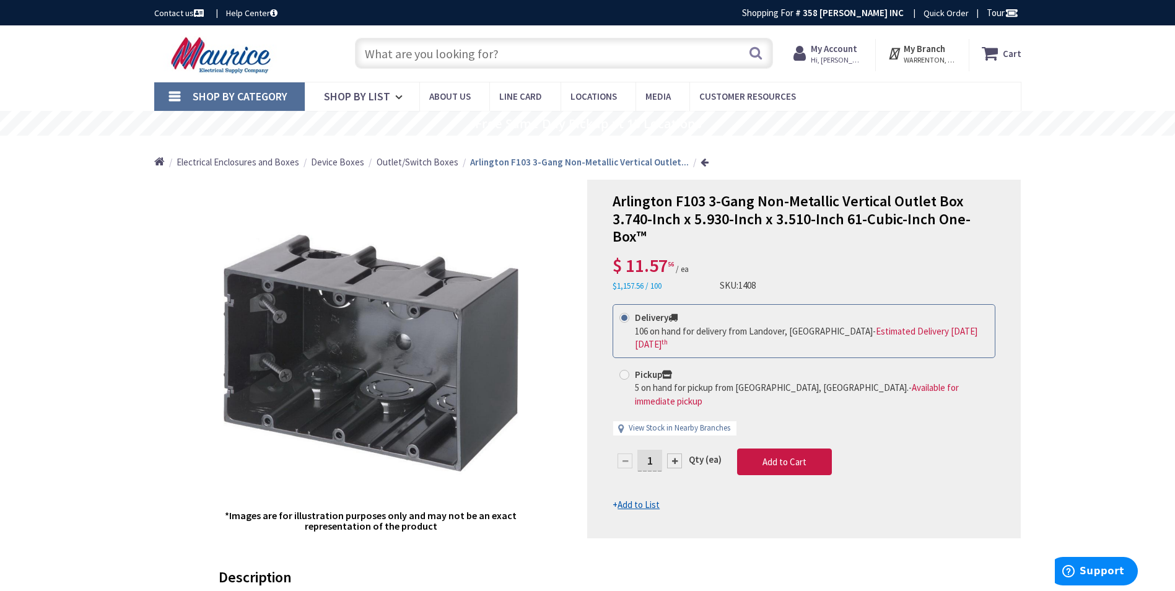
click at [586, 61] on input "text" at bounding box center [564, 53] width 418 height 31
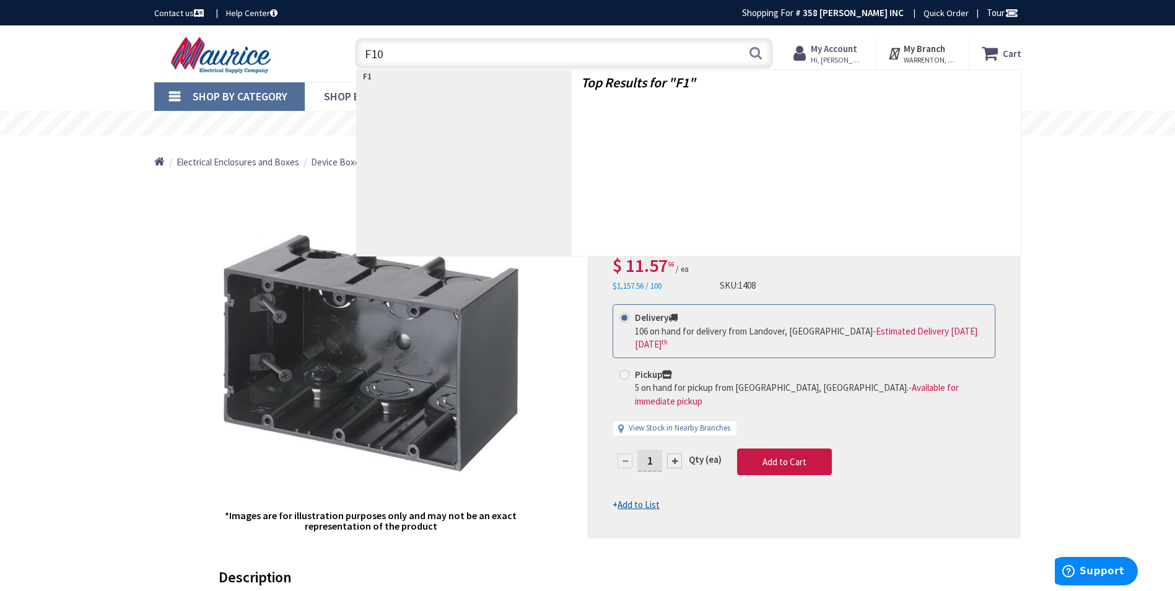
type input "F104"
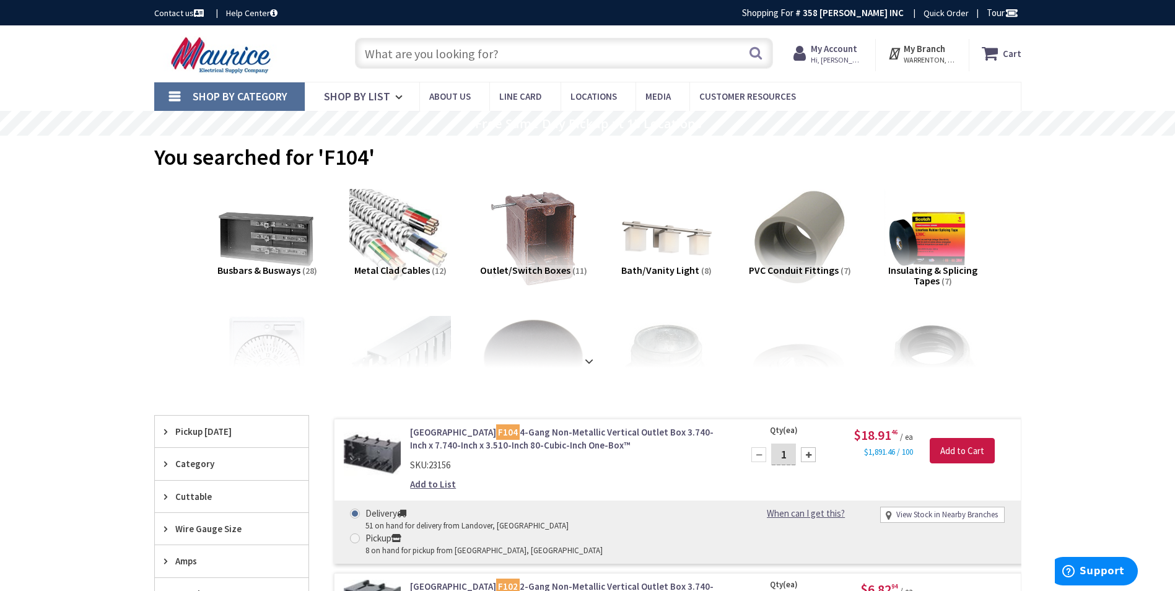
click at [542, 437] on link "Arlington F104 4-Gang Non-Metallic Vertical Outlet Box 3.740-Inch x 7.740-Inch …" at bounding box center [567, 439] width 315 height 27
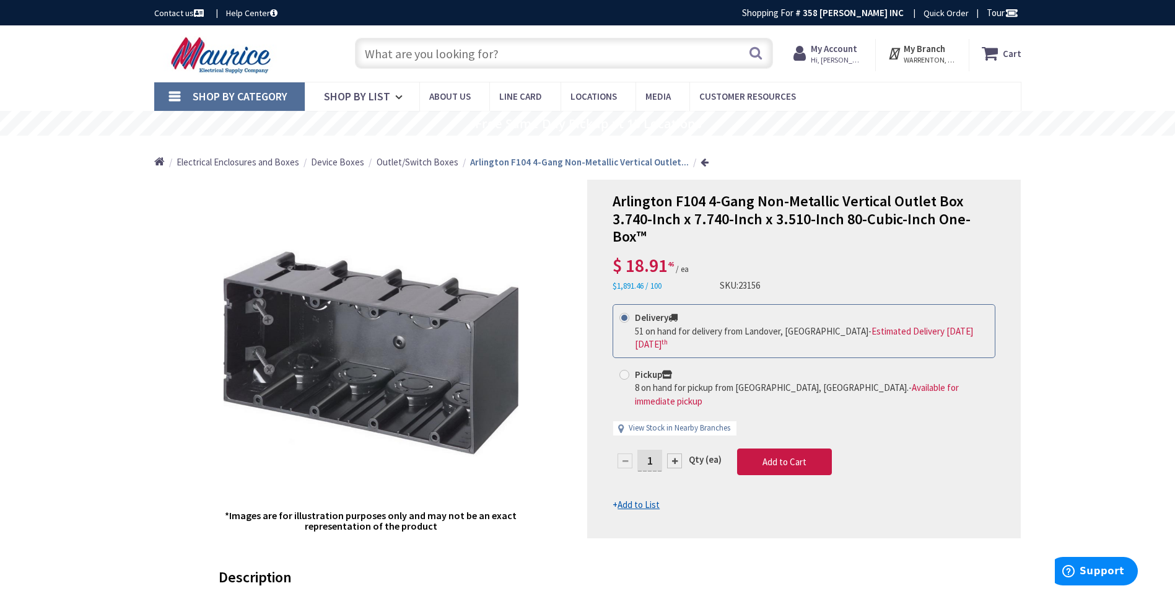
click at [646, 47] on input "text" at bounding box center [564, 53] width 418 height 31
click at [539, 55] on input "text" at bounding box center [564, 53] width 418 height 31
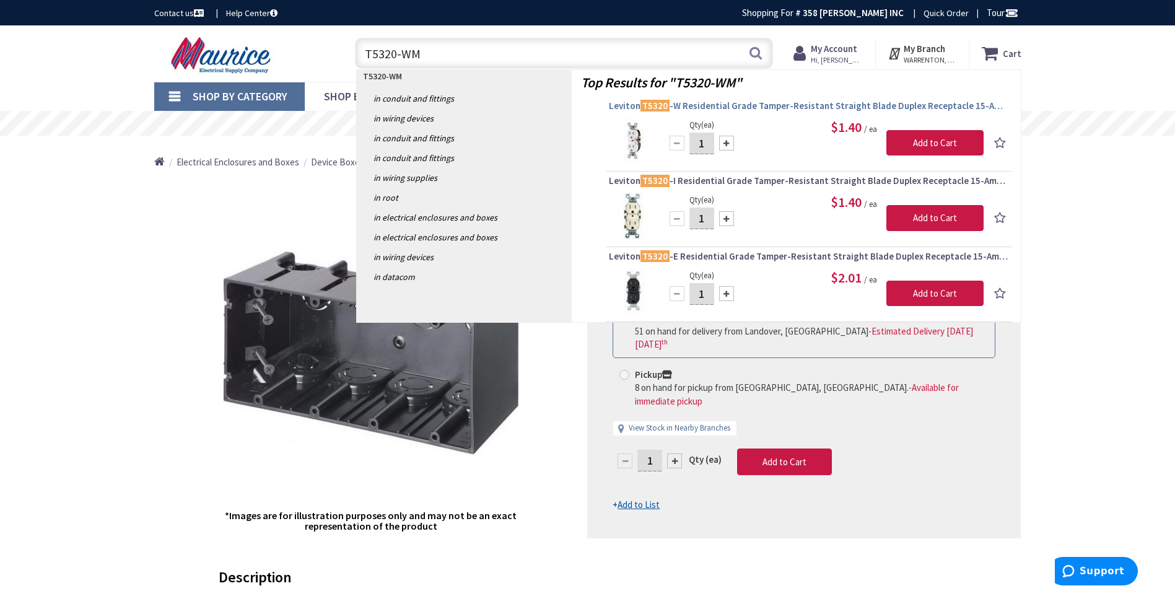
type input "T5320-WM"
click at [732, 106] on span "Leviton T5320 -W Residential Grade Tamper-Resistant Straight Blade Duplex Recep…" at bounding box center [809, 106] width 400 height 12
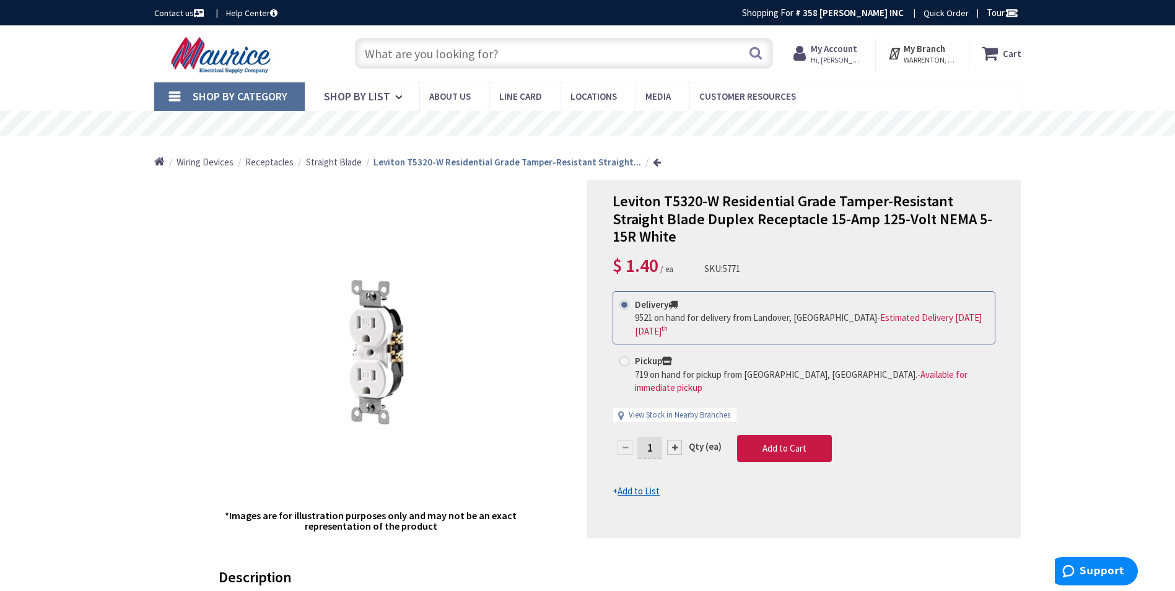
click at [672, 58] on input "text" at bounding box center [564, 53] width 418 height 31
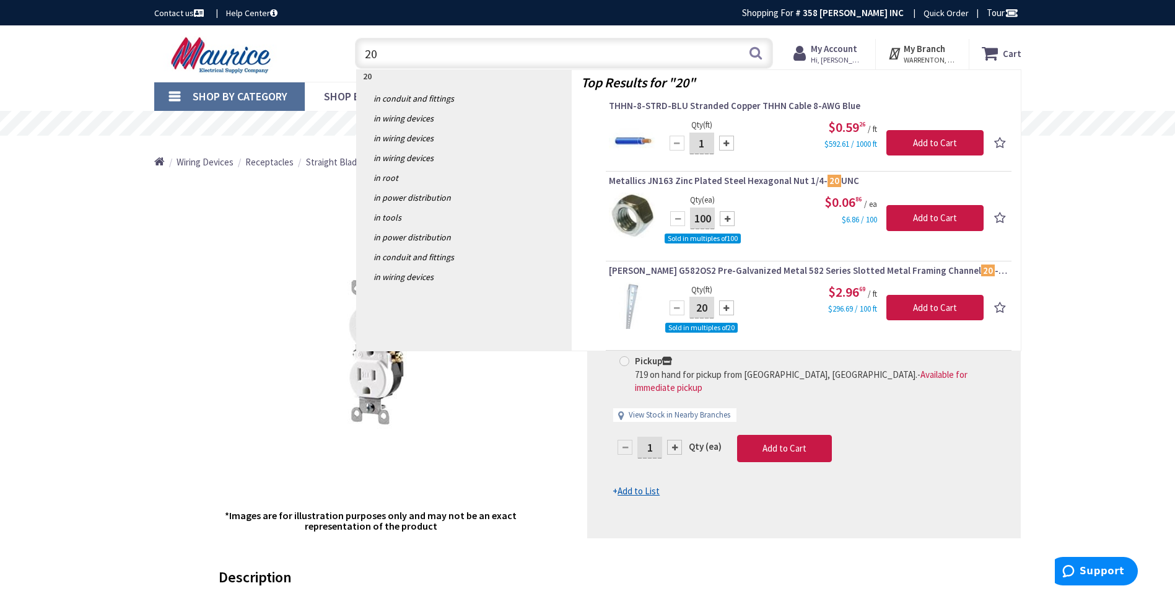
type input "2"
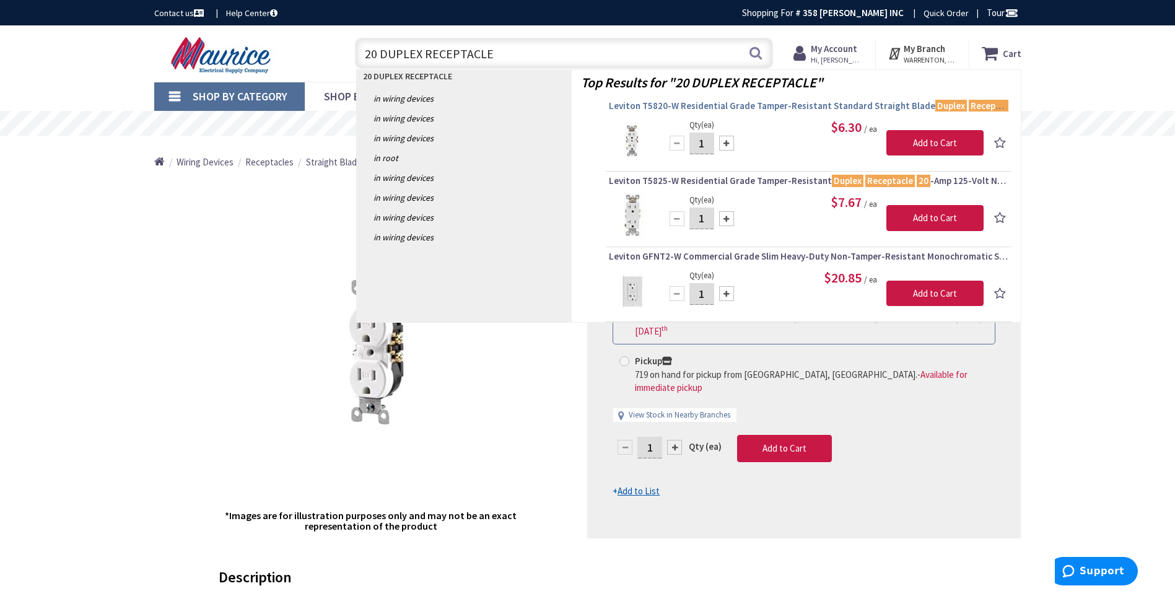
type input "20 DUPLEX RECEPTACLE"
click at [718, 104] on span "Leviton T5820-W Residential Grade Tamper-Resistant Standard Straight Blade Dupl…" at bounding box center [809, 106] width 400 height 12
click at [743, 109] on span "Leviton T5820-W Residential Grade Tamper-Resistant Standard Straight Blade Dupl…" at bounding box center [809, 106] width 400 height 12
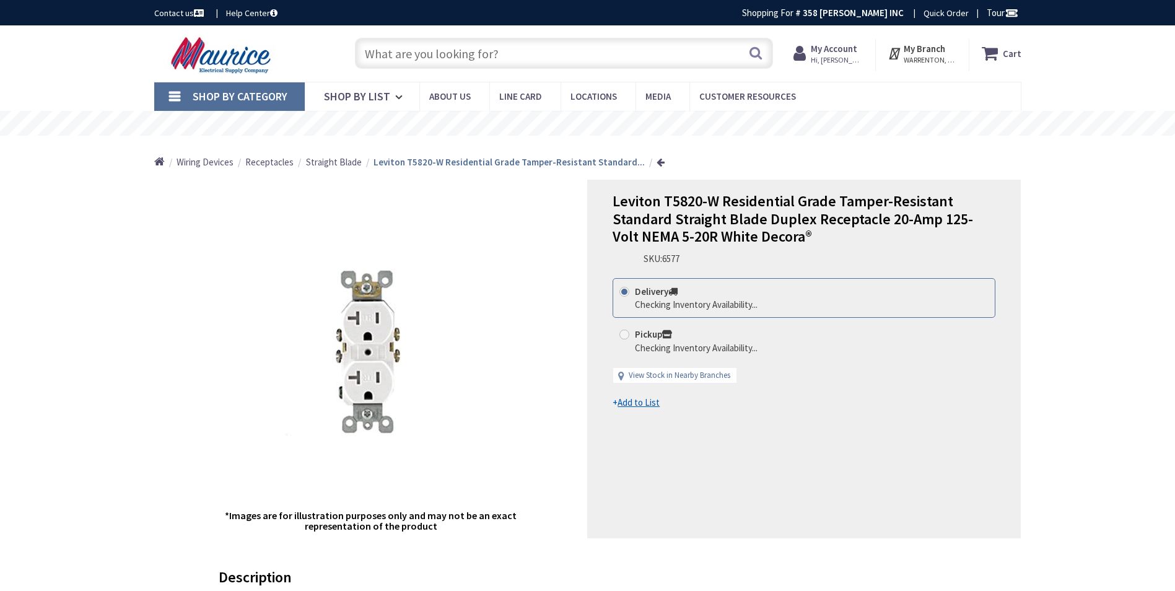
click at [886, 129] on rs-slide "Free Same Day Pickup at 15 Locations" at bounding box center [587, 123] width 1175 height 25
click at [913, 134] on rs-slide "Free Same Day Pickup at 15 Locations" at bounding box center [587, 123] width 1175 height 25
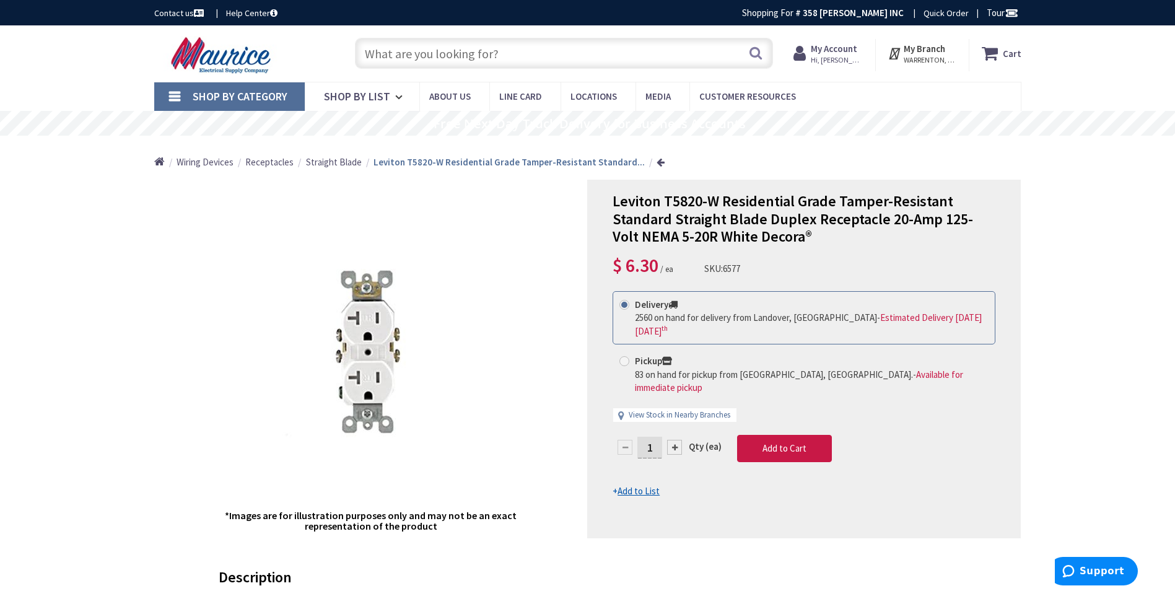
click at [1054, 146] on div "Home Wiring Devices Receptacles Straight Blade Leviton T5820-W Residential Grad…" at bounding box center [587, 158] width 1175 height 44
